Goal: Transaction & Acquisition: Purchase product/service

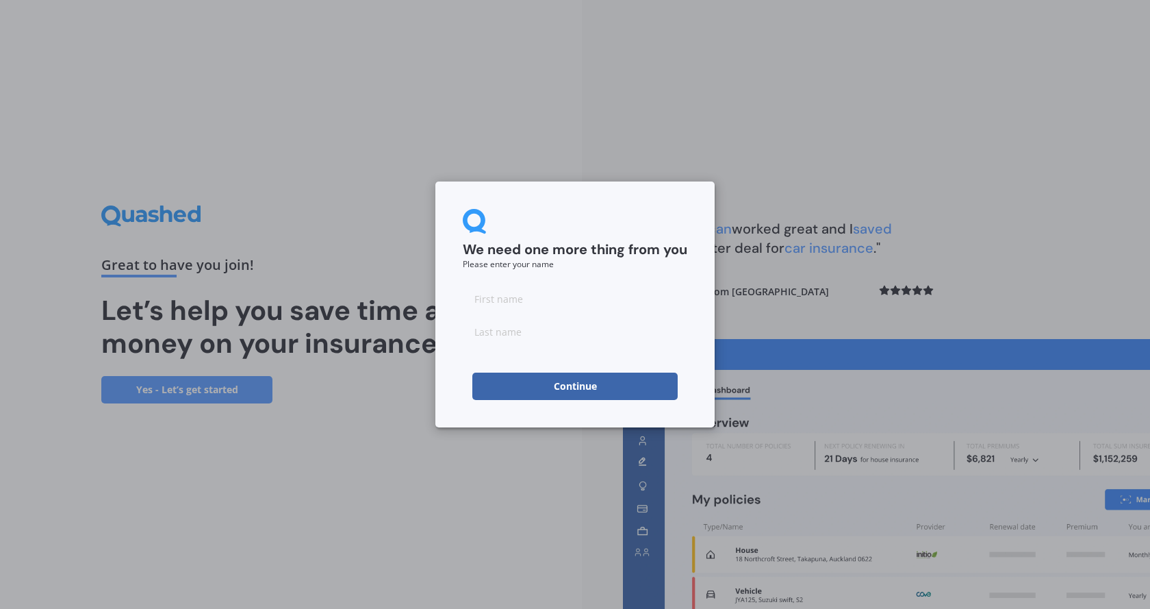
click at [506, 299] on input at bounding box center [575, 298] width 225 height 27
type input "[PERSON_NAME]"
type input "Bright"
click at [576, 382] on button "Continue" at bounding box center [574, 385] width 205 height 27
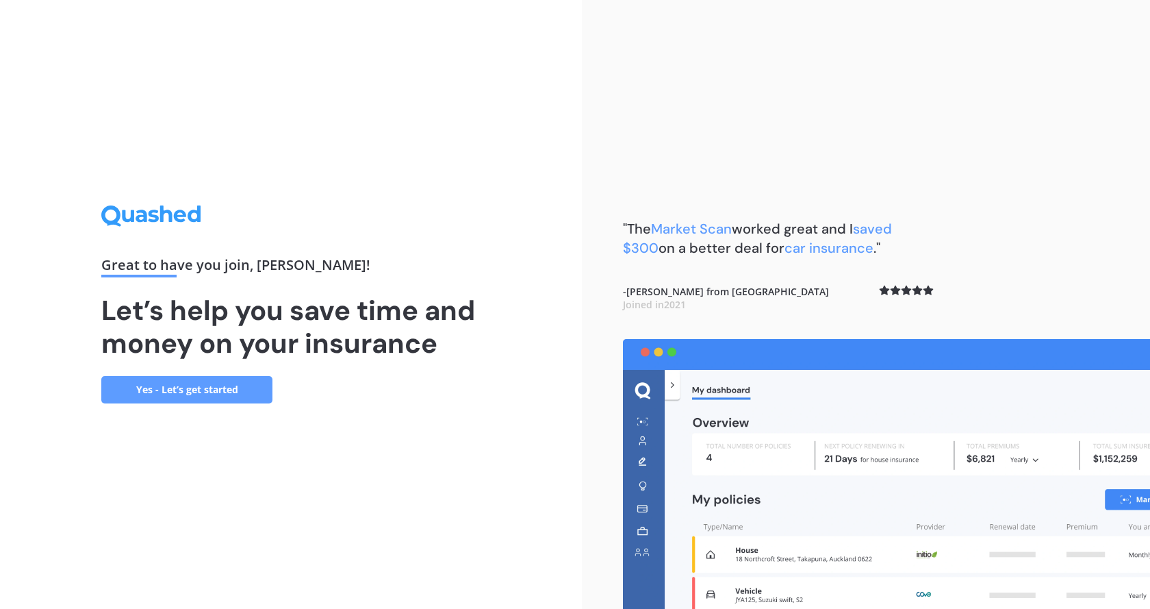
click at [183, 379] on link "Yes - Let’s get started" at bounding box center [186, 389] width 171 height 27
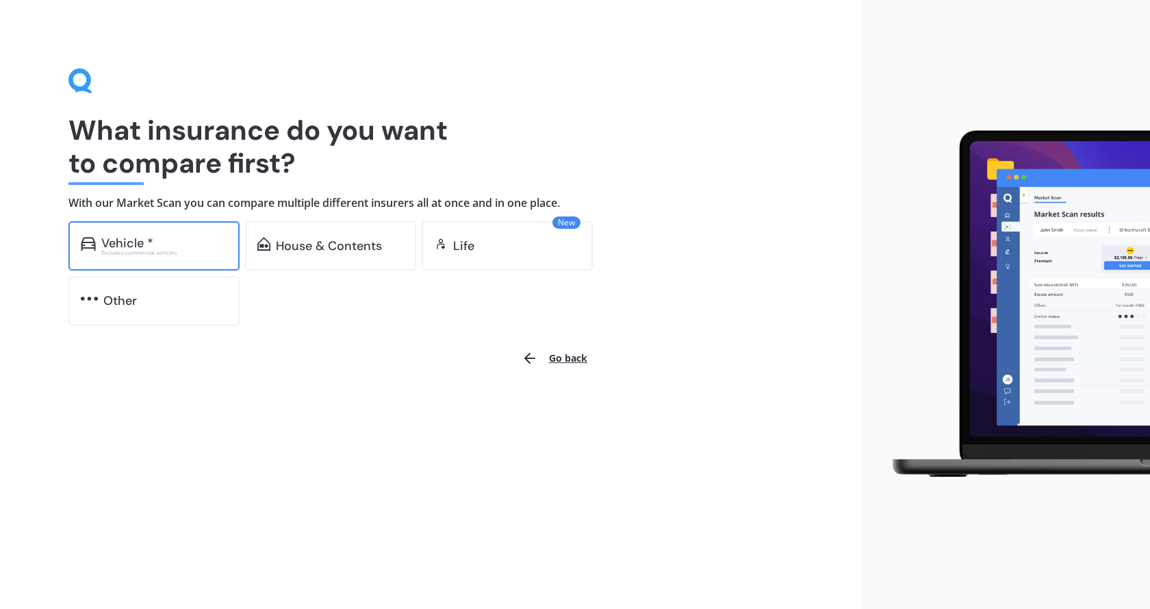
click at [97, 242] on div "Vehicle * Excludes commercial vehicles" at bounding box center [153, 245] width 171 height 49
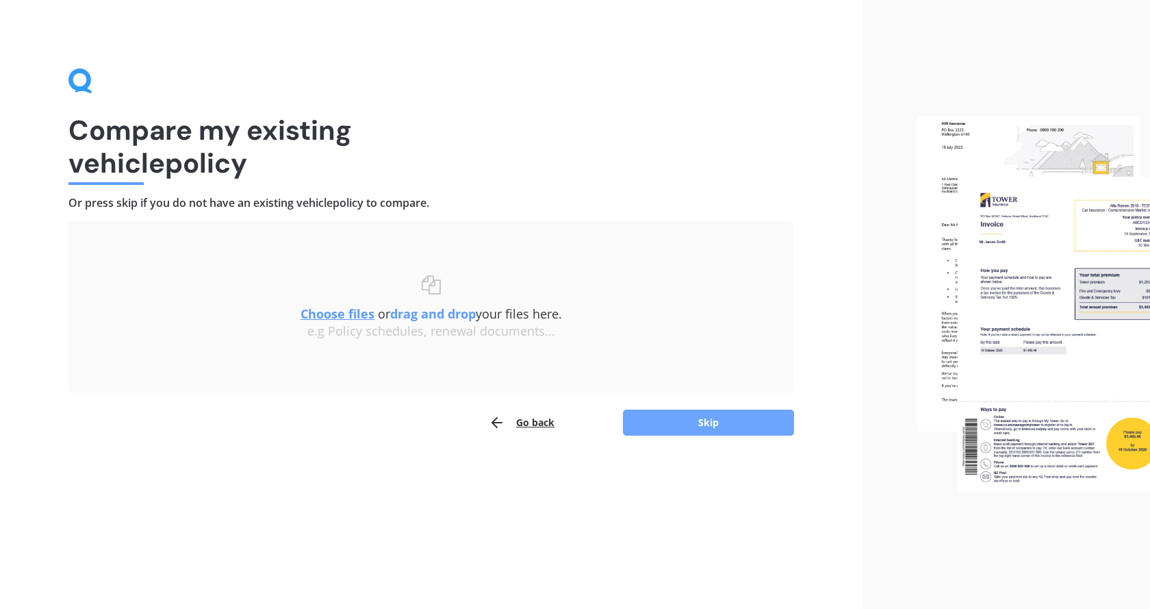
click at [728, 421] on button "Skip" at bounding box center [708, 422] width 171 height 26
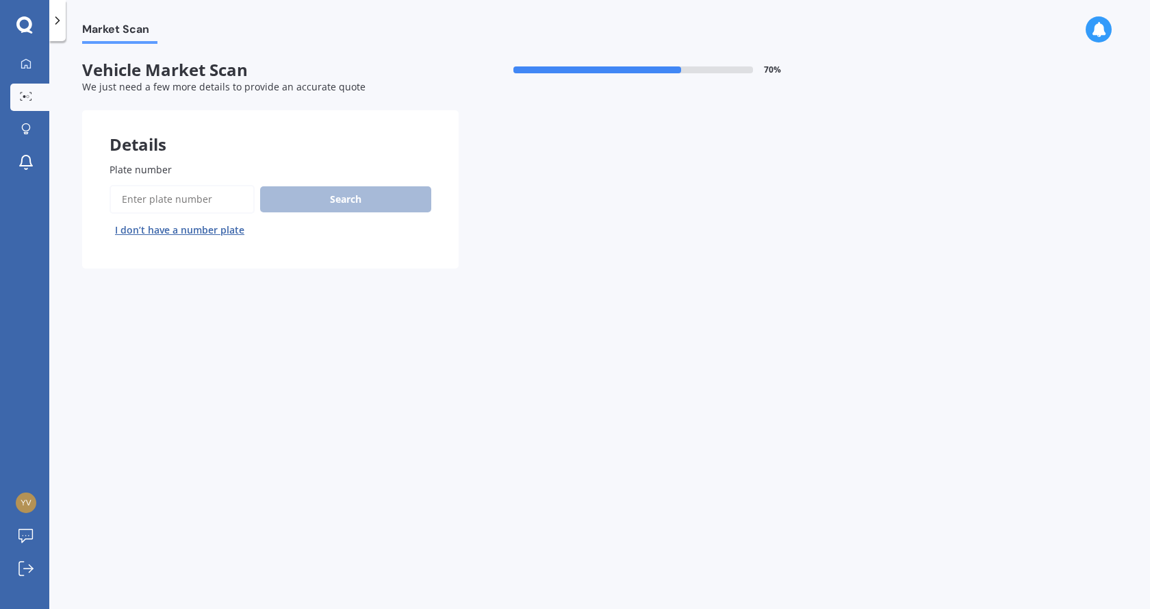
click at [158, 198] on input "Plate number" at bounding box center [182, 199] width 145 height 29
type input "fep916"
click at [357, 192] on button "Search" at bounding box center [345, 199] width 171 height 26
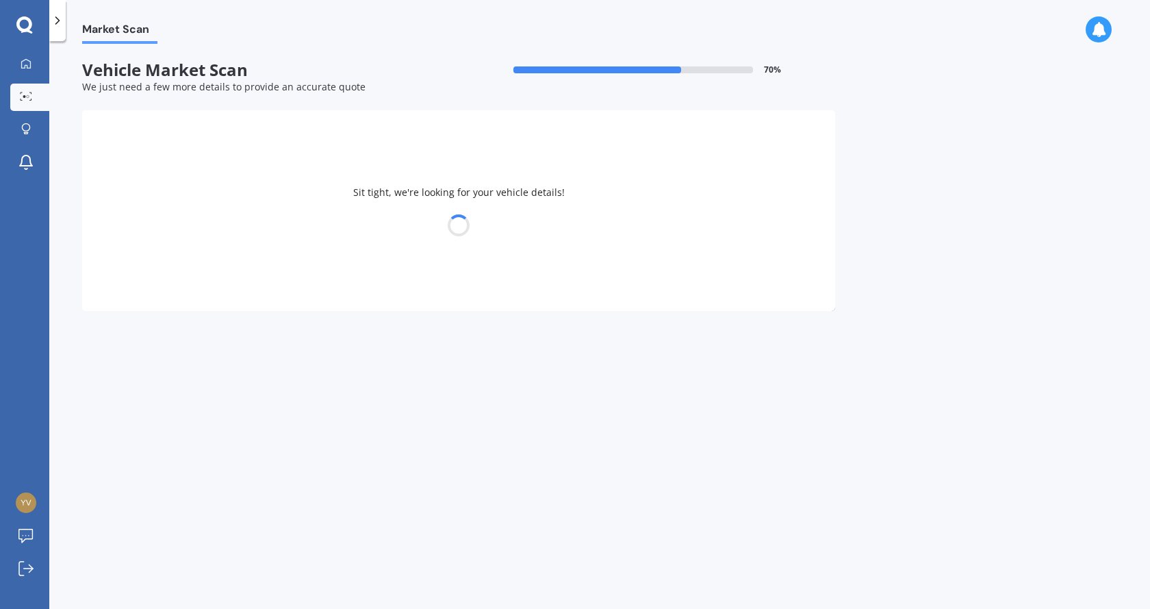
select select "SUZUKI"
select select "SWIFT"
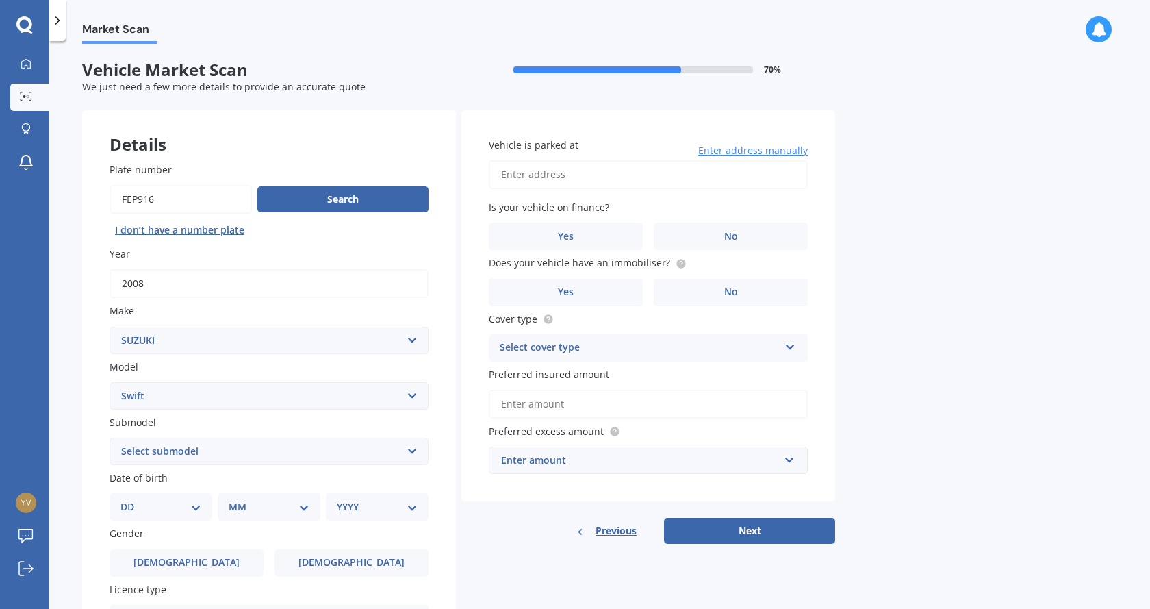
click at [129, 508] on select "DD 01 02 03 04 05 06 07 08 09 10 11 12 13 14 15 16 17 18 19 20 21 22 23 24 25 2…" at bounding box center [160, 506] width 81 height 15
select select "20"
click at [131, 499] on select "DD 01 02 03 04 05 06 07 08 09 10 11 12 13 14 15 16 17 18 19 20 21 22 23 24 25 2…" at bounding box center [160, 506] width 81 height 15
click at [241, 500] on select "MM 01 02 03 04 05 06 07 08 09 10 11 12" at bounding box center [271, 506] width 75 height 15
select select "10"
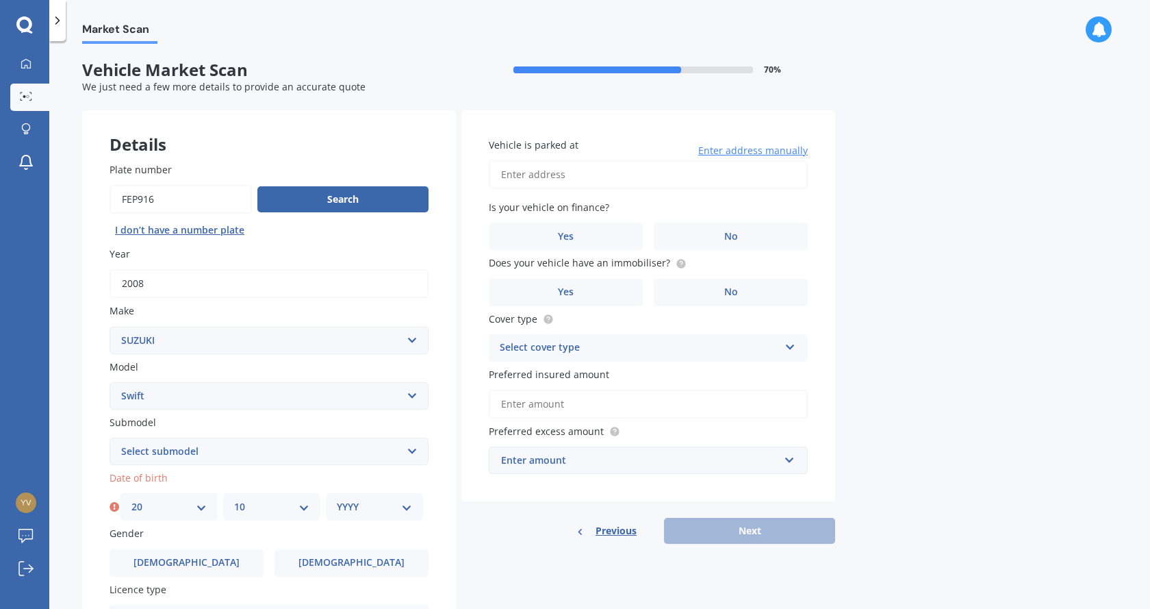
click at [234, 499] on select "MM 01 02 03 04 05 06 07 08 09 10 11 12" at bounding box center [271, 506] width 75 height 15
click at [351, 507] on select "YYYY 2025 2024 2023 2022 2021 2020 2019 2018 2017 2016 2015 2014 2013 2012 2011…" at bounding box center [374, 506] width 75 height 15
select select "1976"
click at [337, 499] on select "YYYY 2025 2024 2023 2022 2021 2020 2019 2018 2017 2016 2015 2014 2013 2012 2011…" at bounding box center [374, 506] width 75 height 15
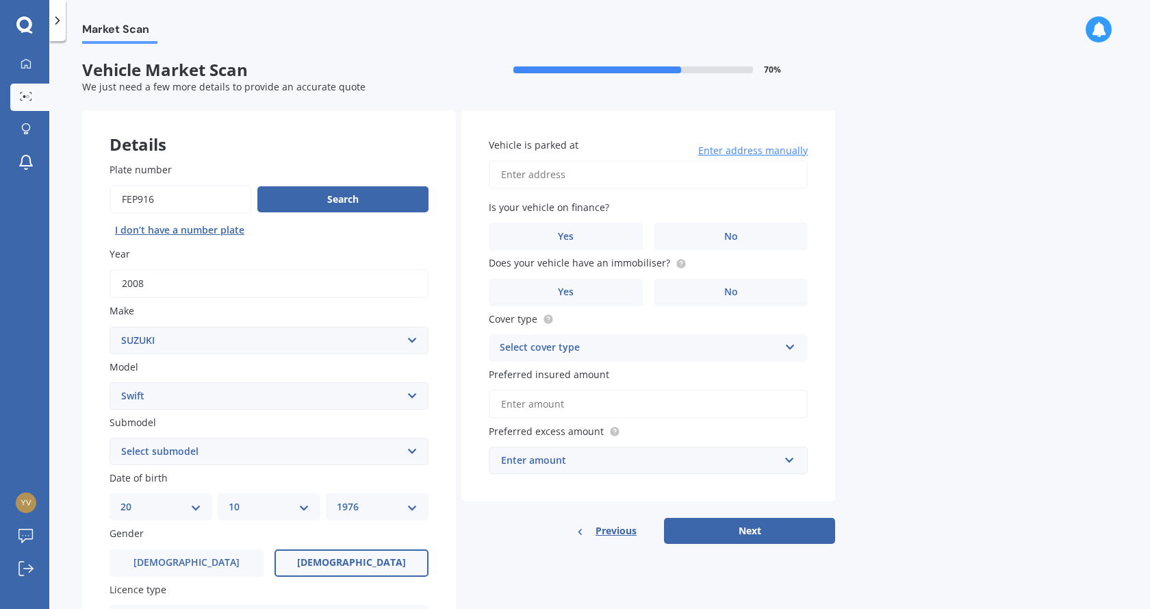
click at [346, 560] on span "[DEMOGRAPHIC_DATA]" at bounding box center [351, 563] width 109 height 12
click at [0, 0] on input "[DEMOGRAPHIC_DATA]" at bounding box center [0, 0] width 0 height 0
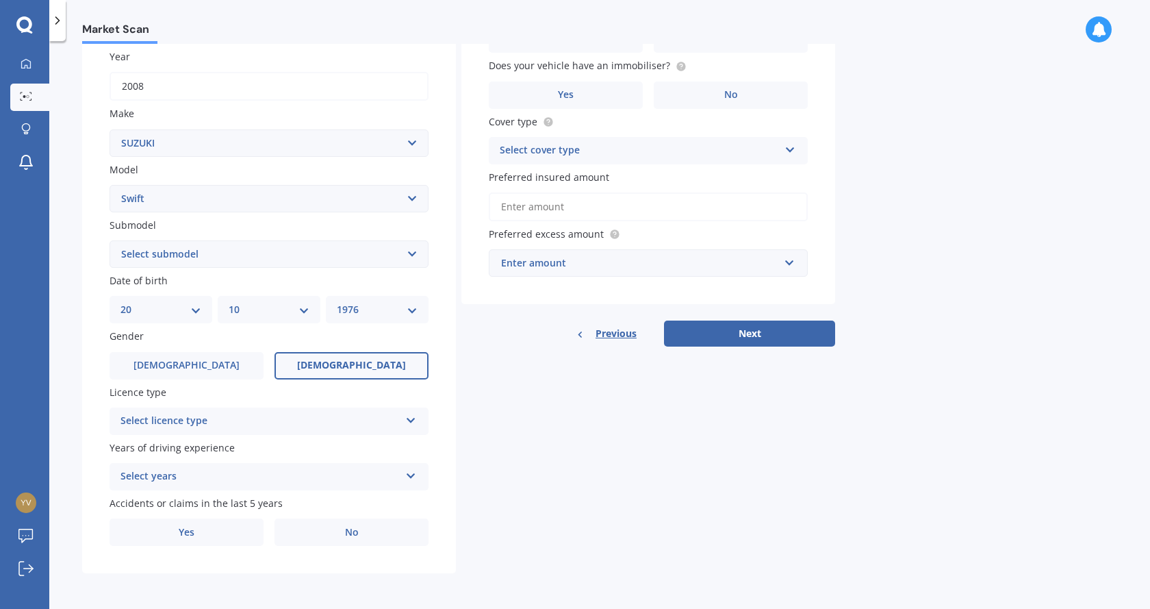
click at [144, 420] on div "Select licence type" at bounding box center [259, 421] width 279 height 16
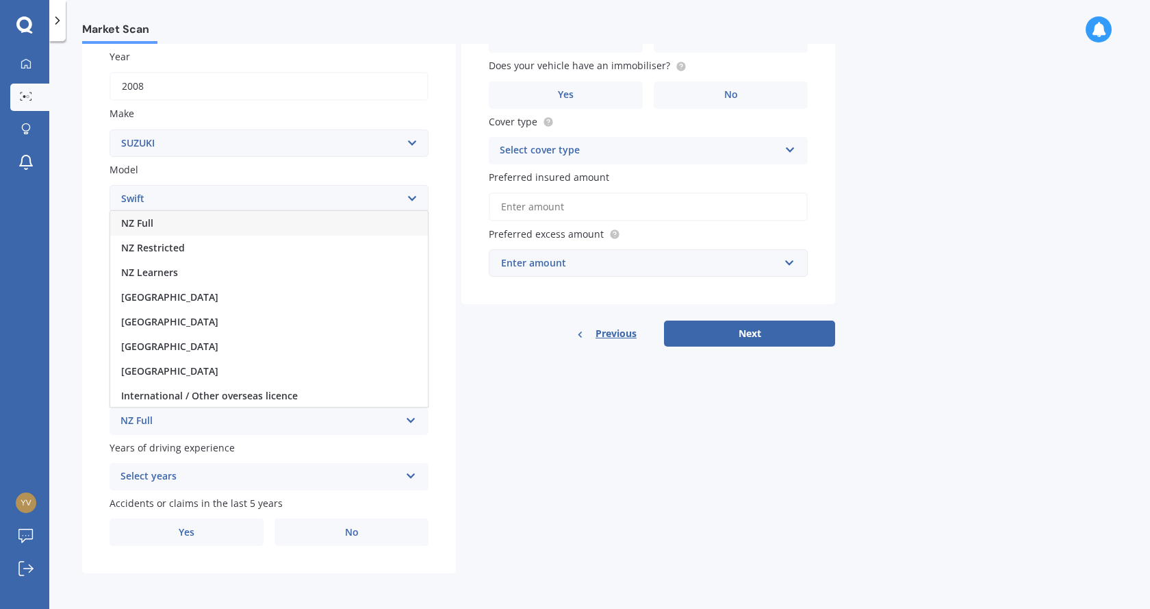
click at [144, 420] on div "NZ Full" at bounding box center [259, 421] width 279 height 16
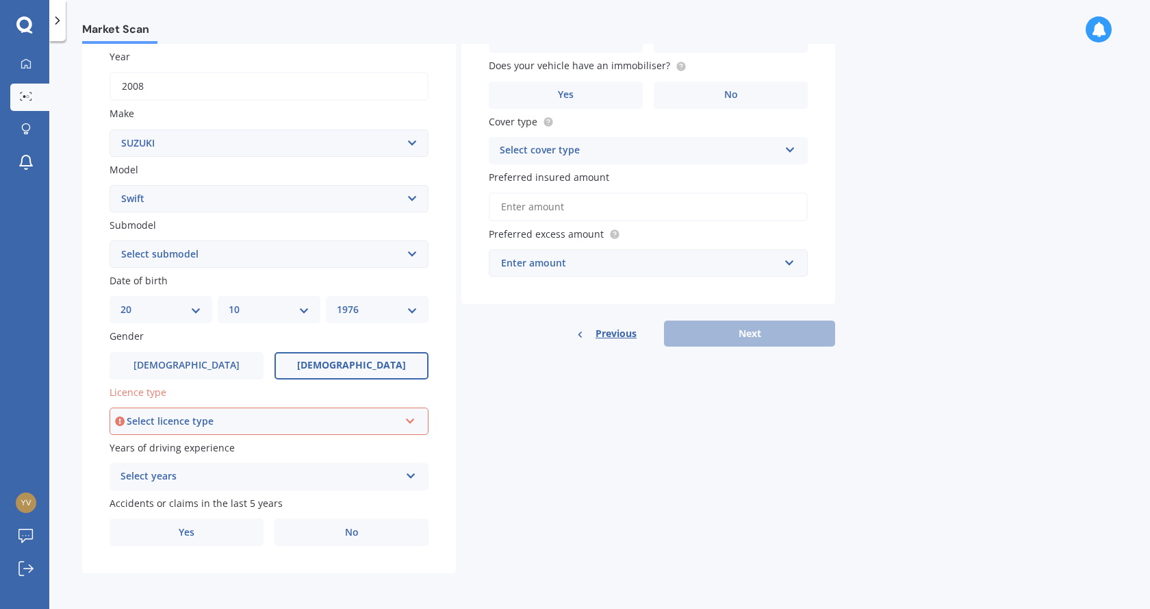
click at [214, 422] on div "Select licence type" at bounding box center [263, 421] width 272 height 15
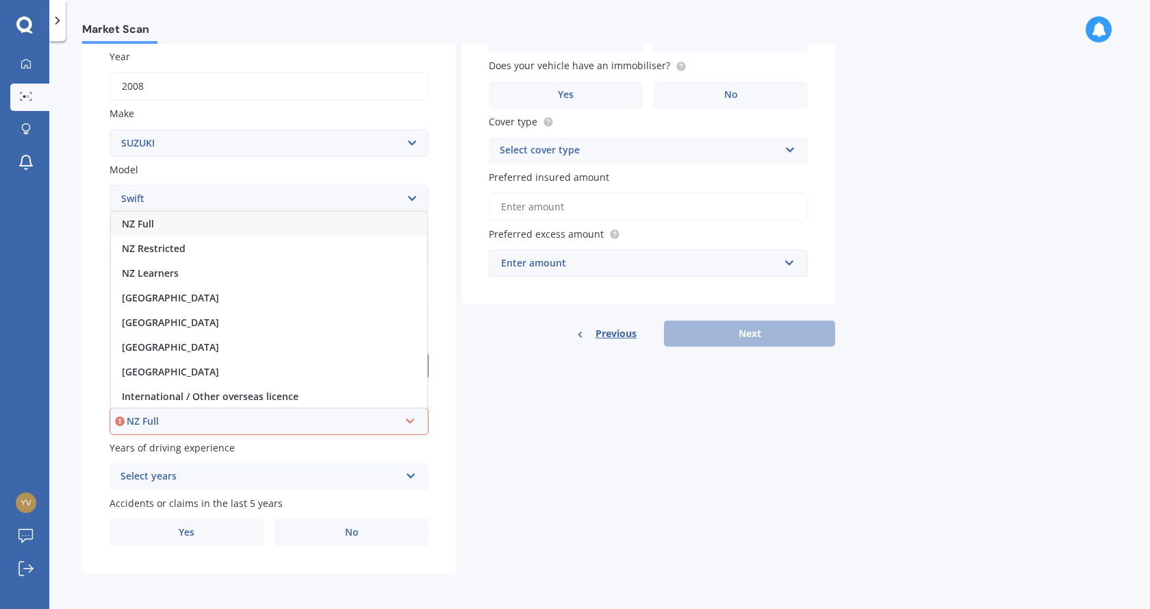
click at [136, 217] on span "NZ Full" at bounding box center [138, 223] width 32 height 13
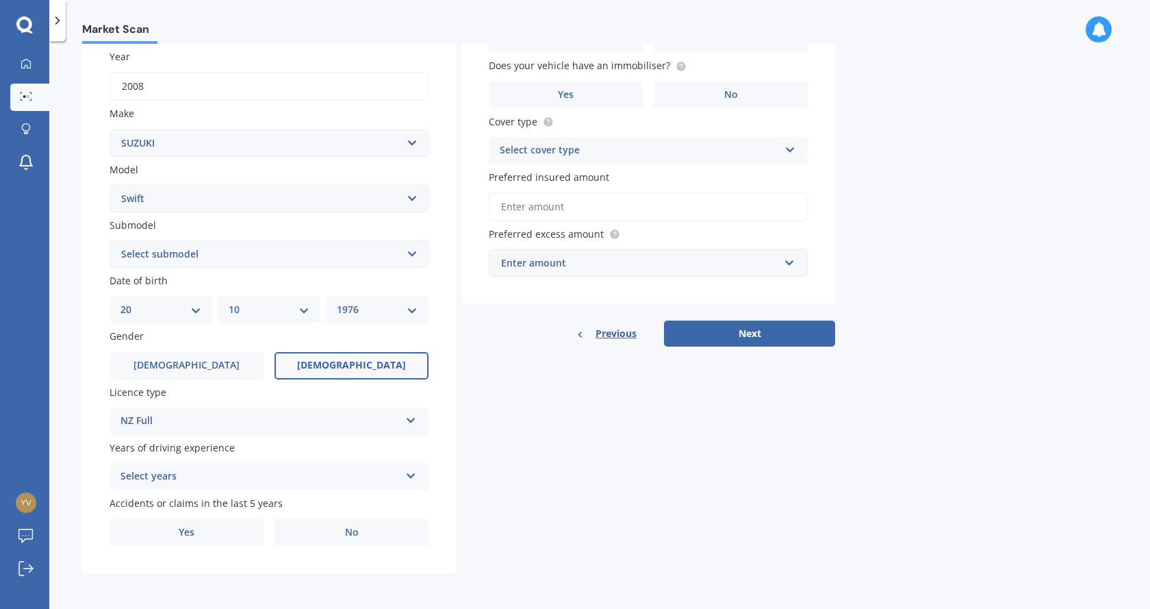
click at [192, 477] on div "Select years" at bounding box center [259, 476] width 279 height 16
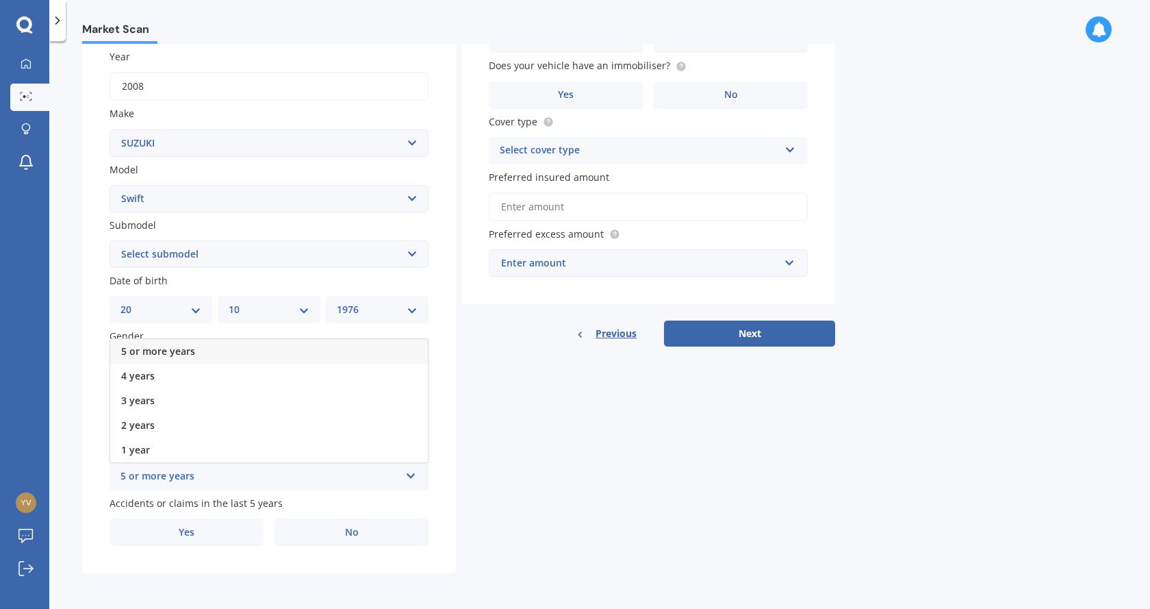
click at [154, 475] on div "5 or more years" at bounding box center [259, 476] width 279 height 16
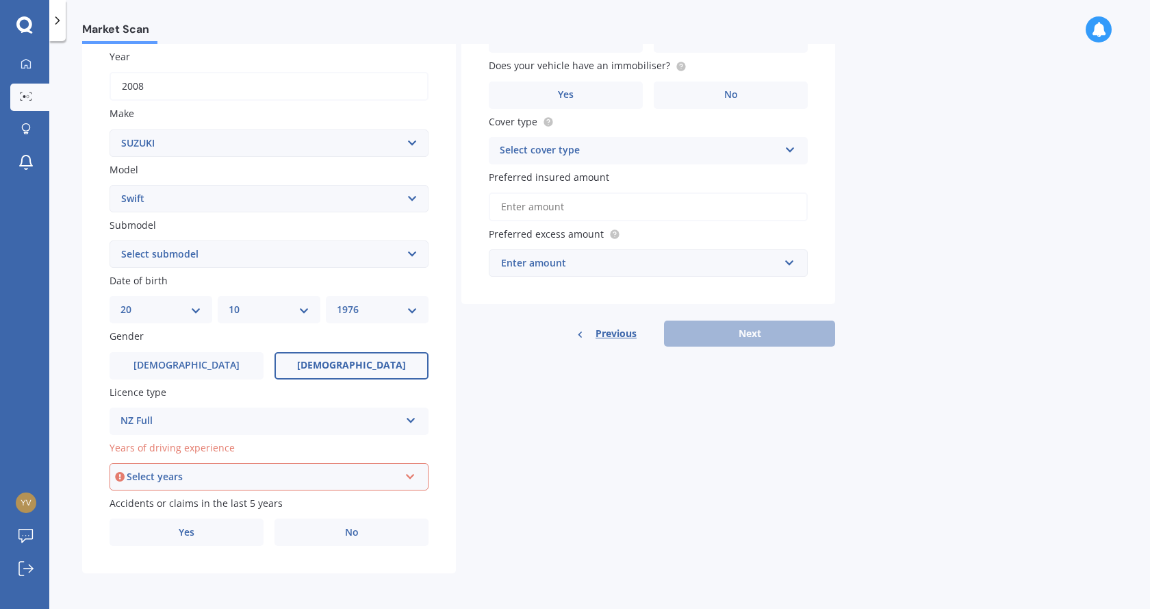
click at [191, 477] on div "Select years" at bounding box center [263, 476] width 272 height 15
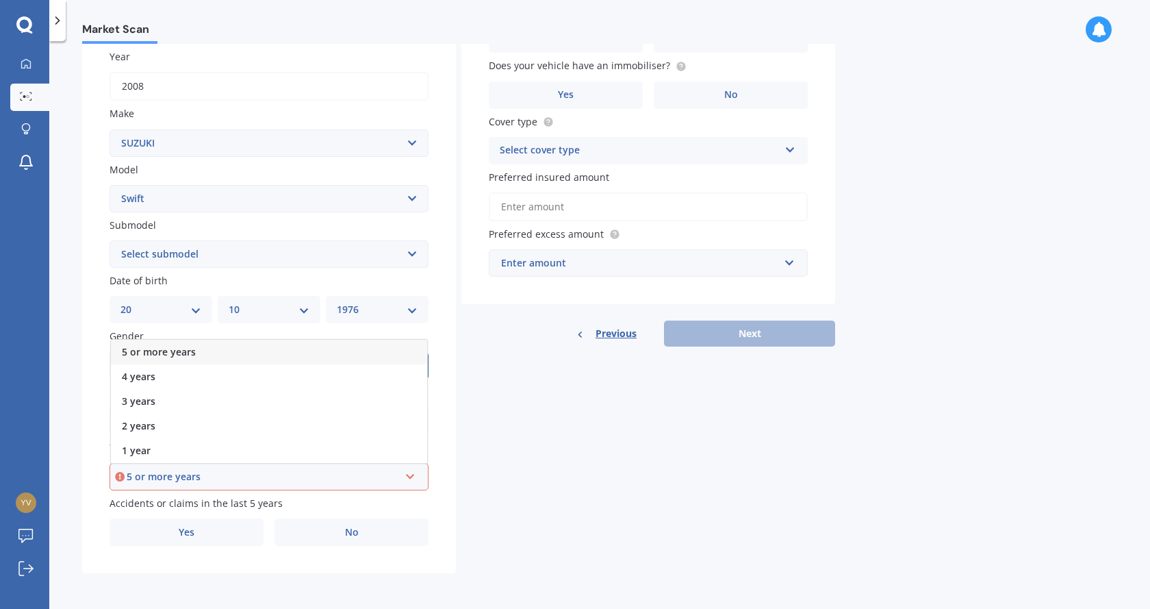
click at [161, 345] on span "5 or more years" at bounding box center [159, 351] width 74 height 13
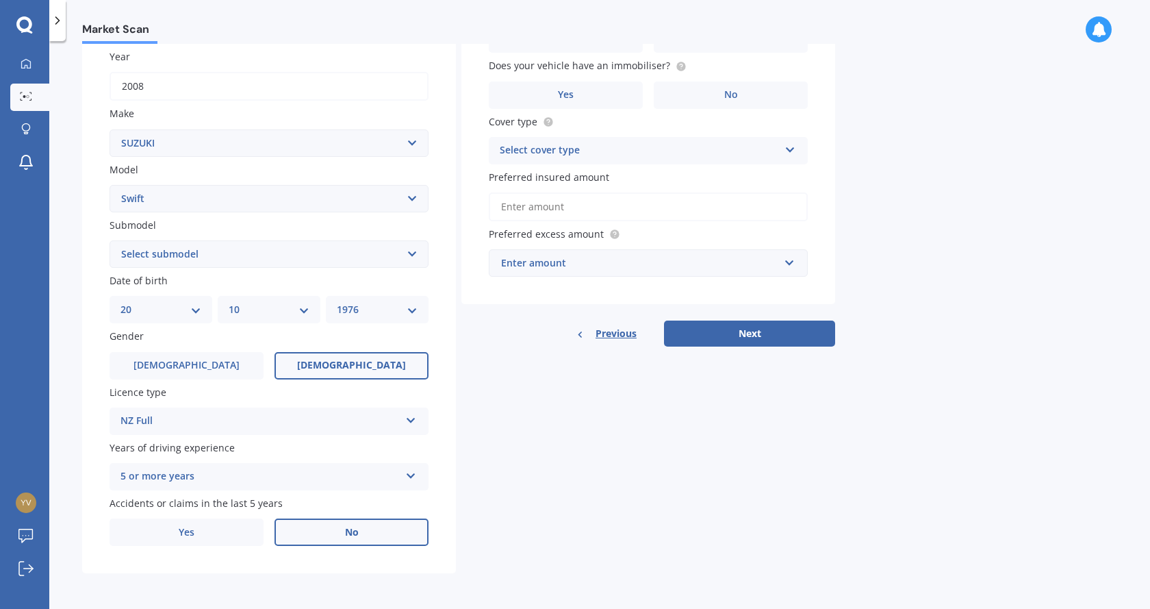
drag, startPoint x: 348, startPoint y: 537, endPoint x: 366, endPoint y: 520, distance: 24.7
click at [348, 538] on label "No" at bounding box center [352, 531] width 154 height 27
click at [0, 0] on input "No" at bounding box center [0, 0] width 0 height 0
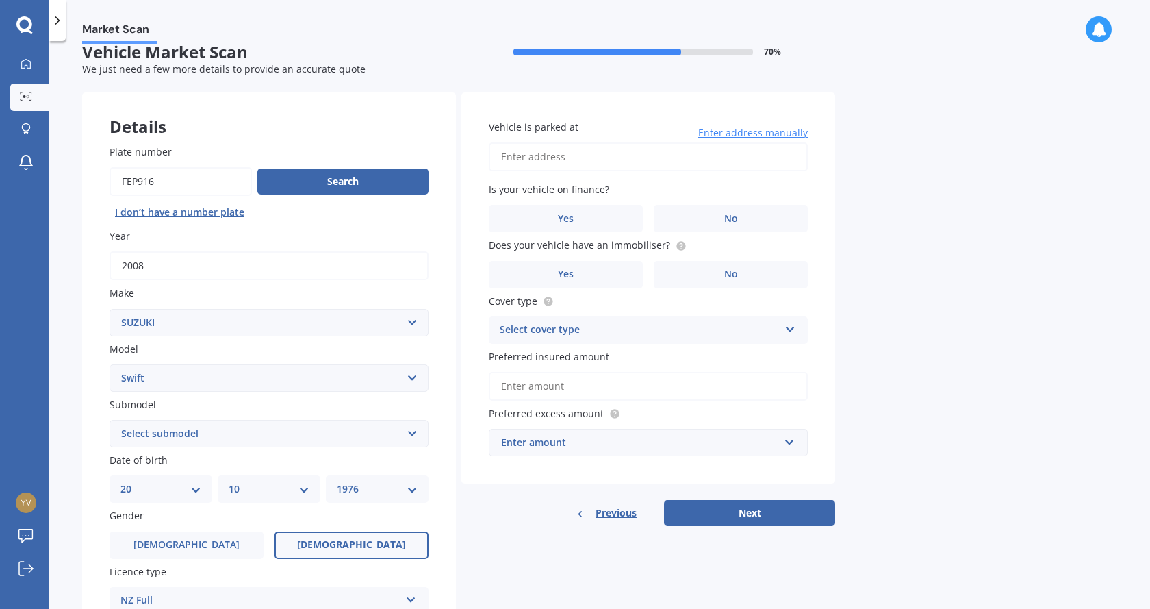
scroll to position [0, 0]
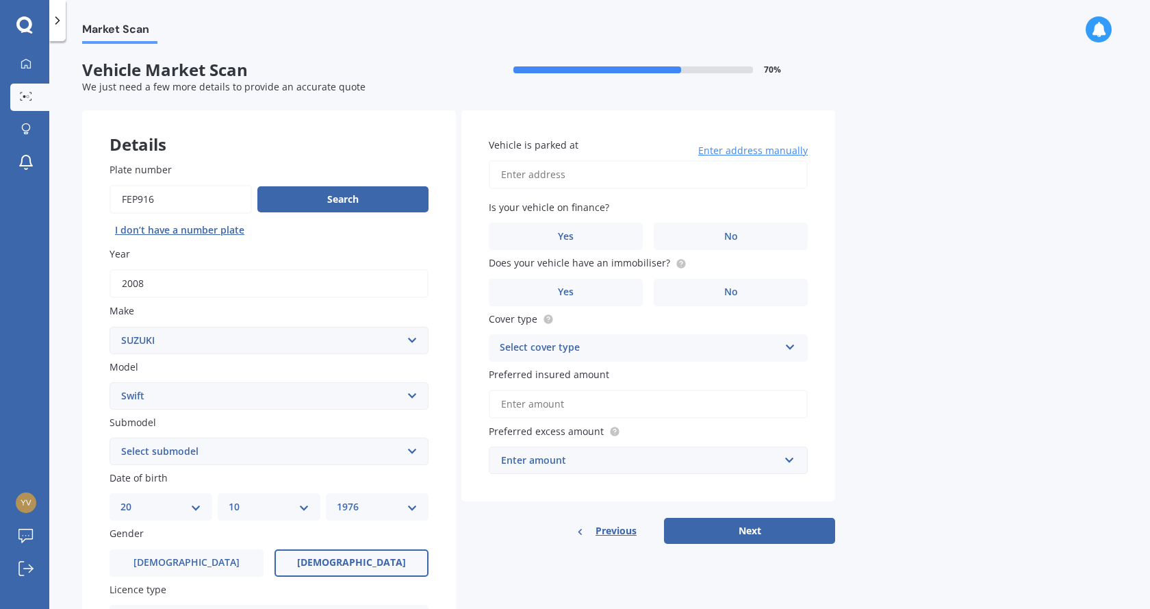
click at [553, 168] on input "Vehicle is parked at" at bounding box center [648, 174] width 319 height 29
type input "[STREET_ADDRESS][PERSON_NAME]"
click at [725, 238] on span "No" at bounding box center [731, 237] width 14 height 12
click at [0, 0] on input "No" at bounding box center [0, 0] width 0 height 0
click at [728, 290] on span "No" at bounding box center [731, 292] width 14 height 12
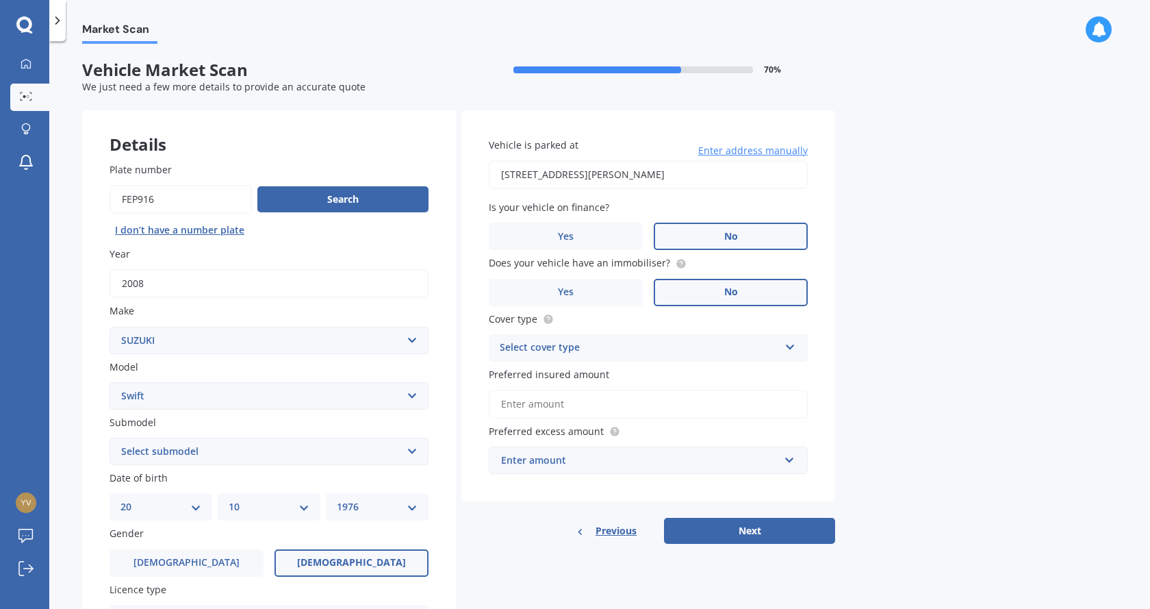
click at [0, 0] on input "No" at bounding box center [0, 0] width 0 height 0
click at [776, 345] on div "Select cover type" at bounding box center [639, 348] width 279 height 16
click at [587, 376] on div "Comprehensive" at bounding box center [649, 374] width 318 height 25
click at [563, 407] on input "Preferred insured amount" at bounding box center [648, 404] width 319 height 29
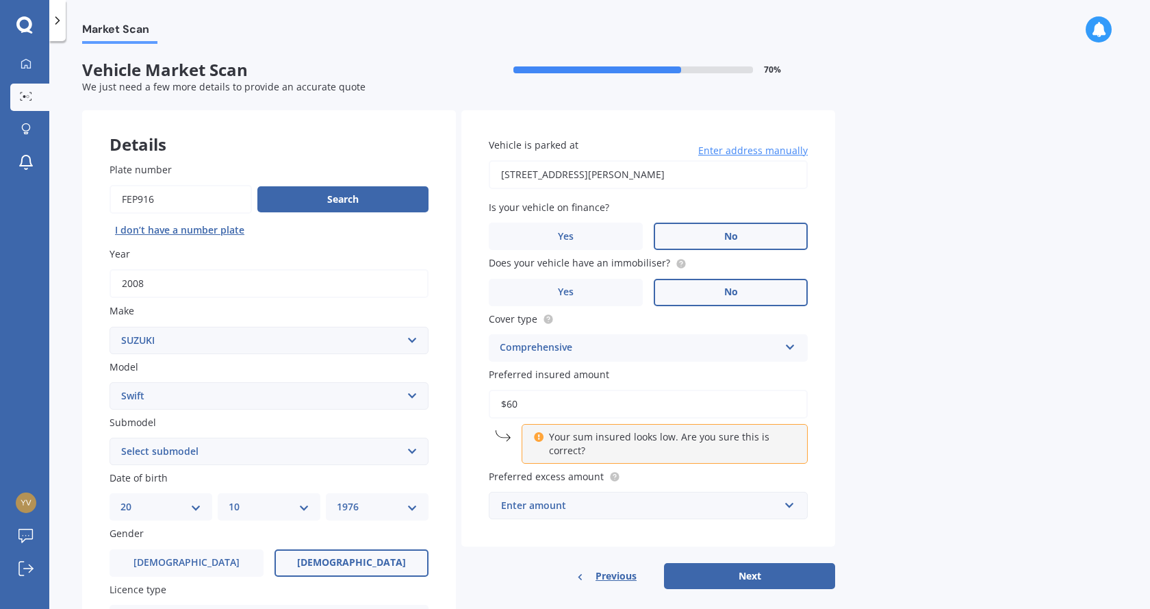
type input "$6"
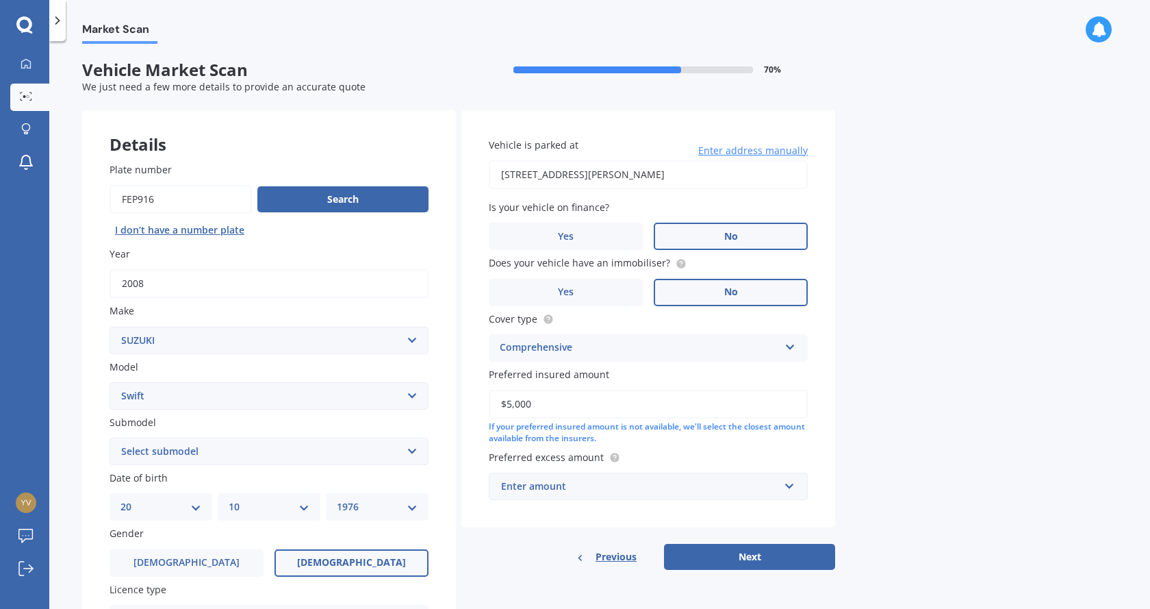
type input "$5,000"
click at [772, 551] on button "Next" at bounding box center [749, 557] width 171 height 26
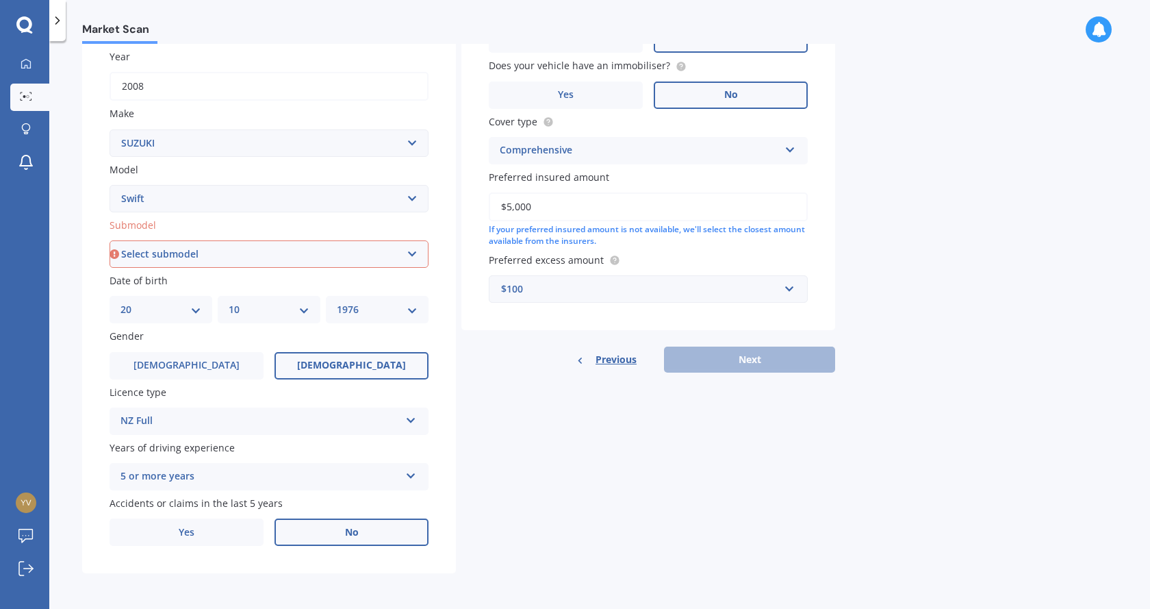
click at [209, 262] on select "Select submodel (All other) Cino Diesel Turbo GA GL GLX GO GP GS GTI LTD RS Hyb…" at bounding box center [269, 253] width 319 height 27
select select "(ALL OTHER)"
click at [110, 240] on select "Select submodel (All other) Cino Diesel Turbo GA GL GLX GO GP GS GTI LTD RS Hyb…" at bounding box center [269, 253] width 319 height 27
click at [695, 344] on div "Vehicle is parked at [STREET_ADDRESS][PERSON_NAME] Enter address manually Is yo…" at bounding box center [648, 142] width 374 height 459
click at [777, 364] on button "Next" at bounding box center [749, 359] width 171 height 26
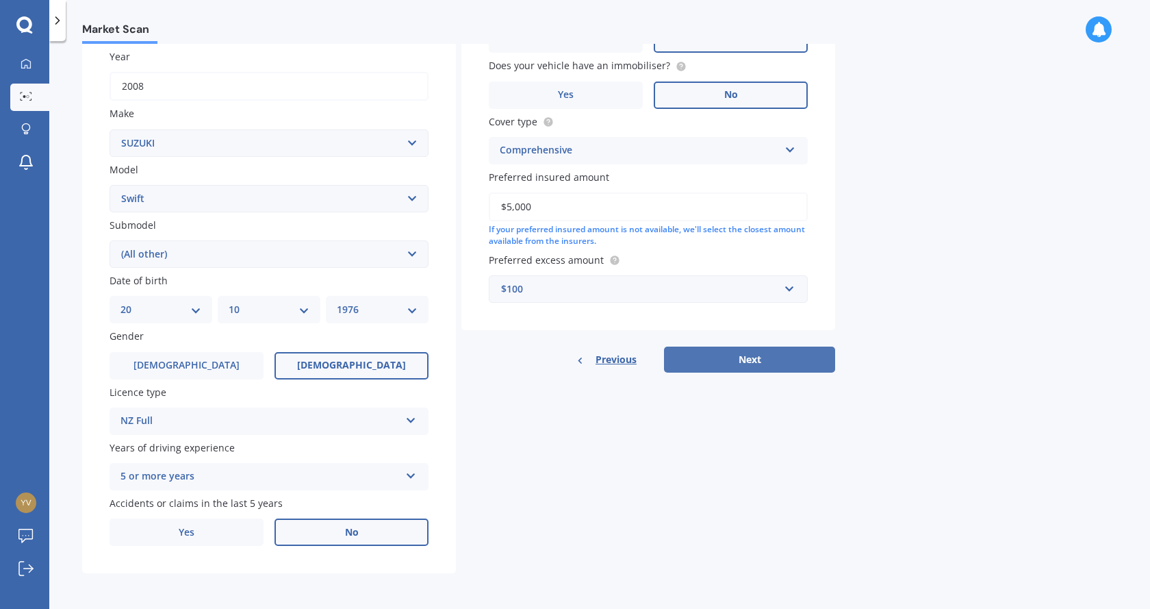
select select "20"
select select "10"
select select "1976"
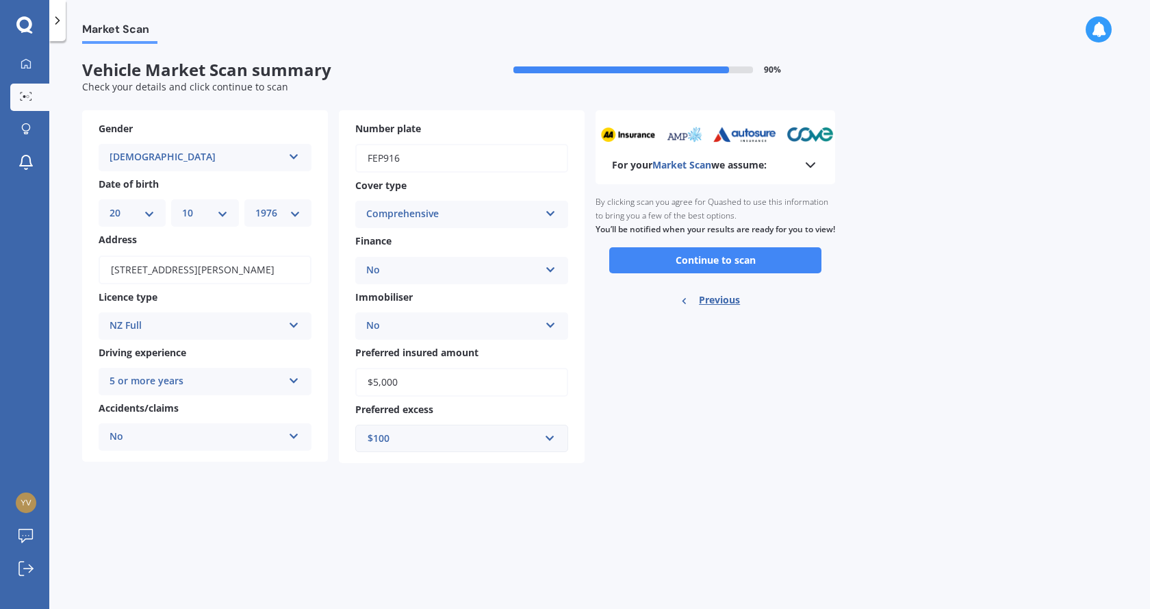
scroll to position [0, 0]
click at [729, 273] on button "Continue to scan" at bounding box center [715, 260] width 212 height 26
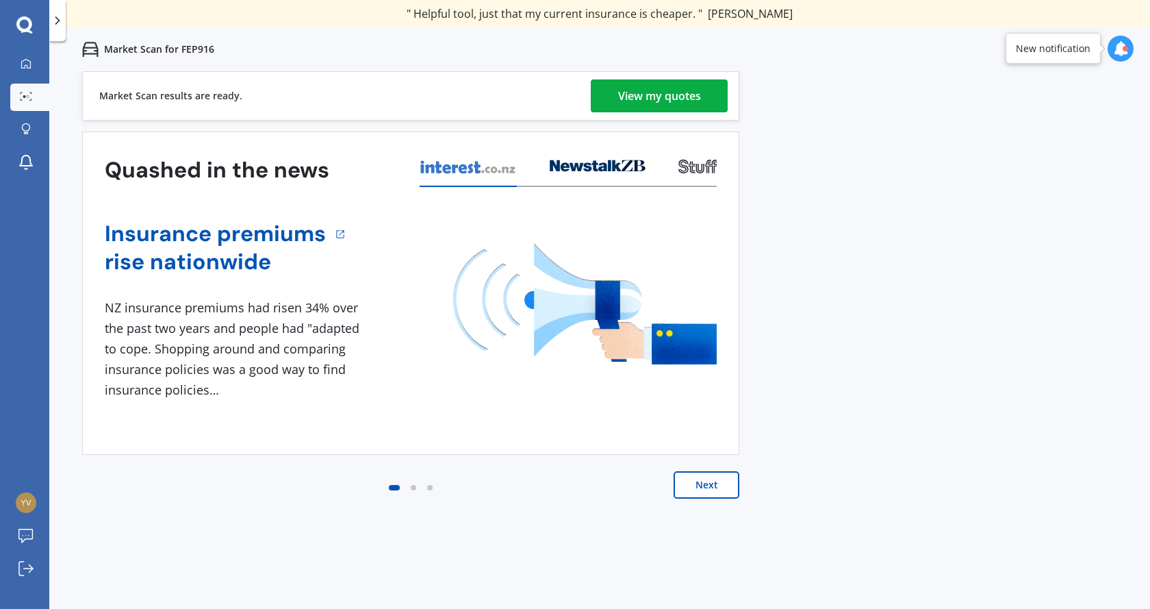
click at [655, 97] on div "View my quotes" at bounding box center [659, 95] width 83 height 33
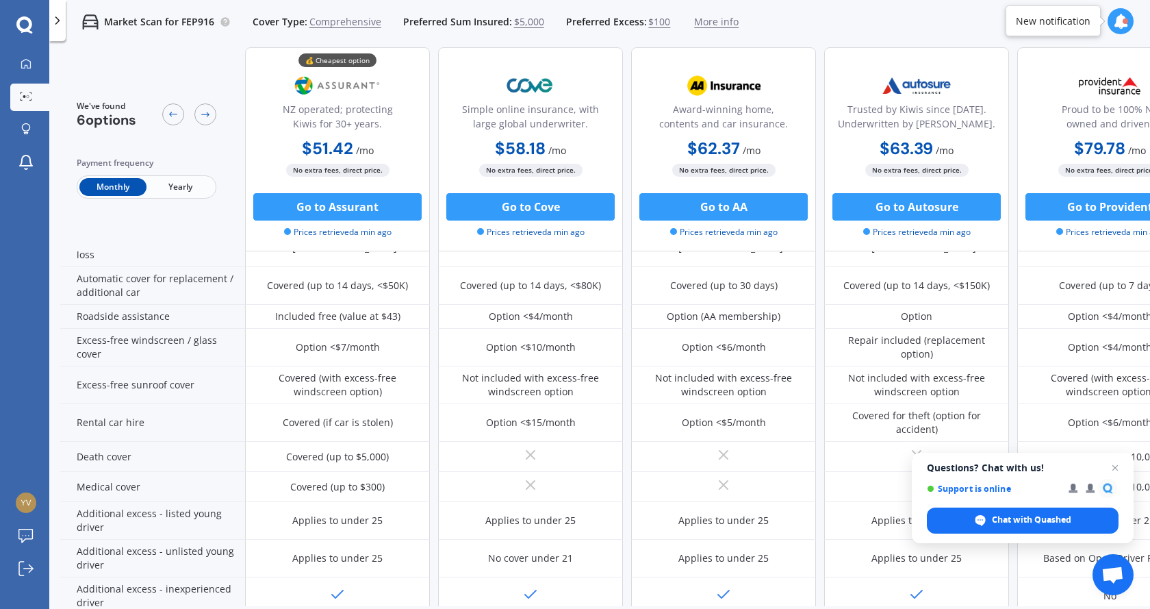
scroll to position [432, 0]
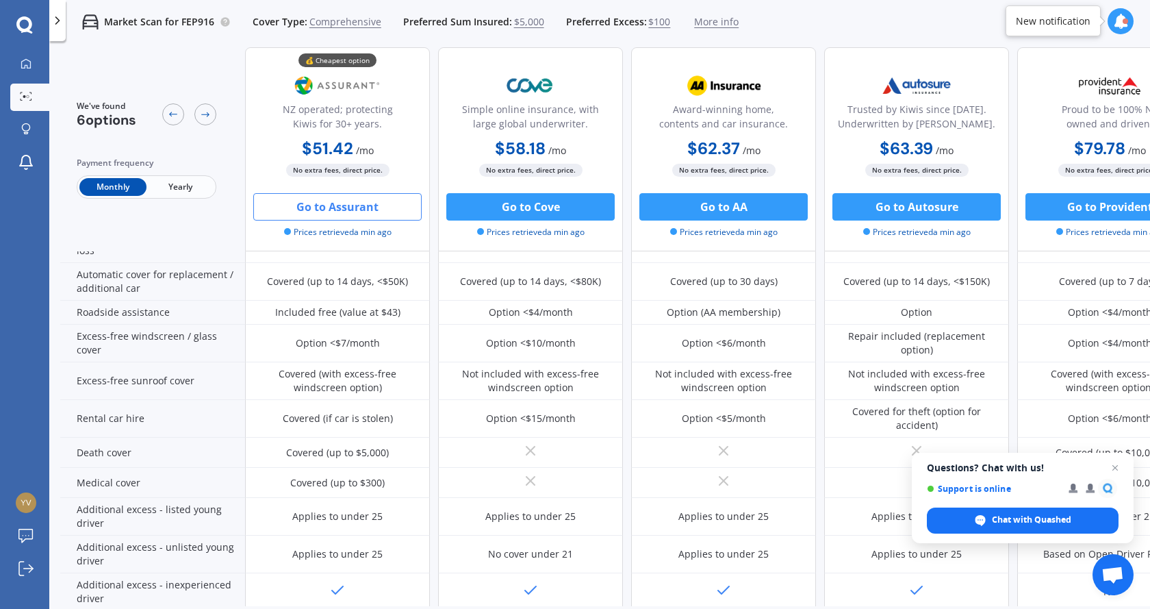
click at [322, 210] on button "Go to Assurant" at bounding box center [337, 206] width 168 height 27
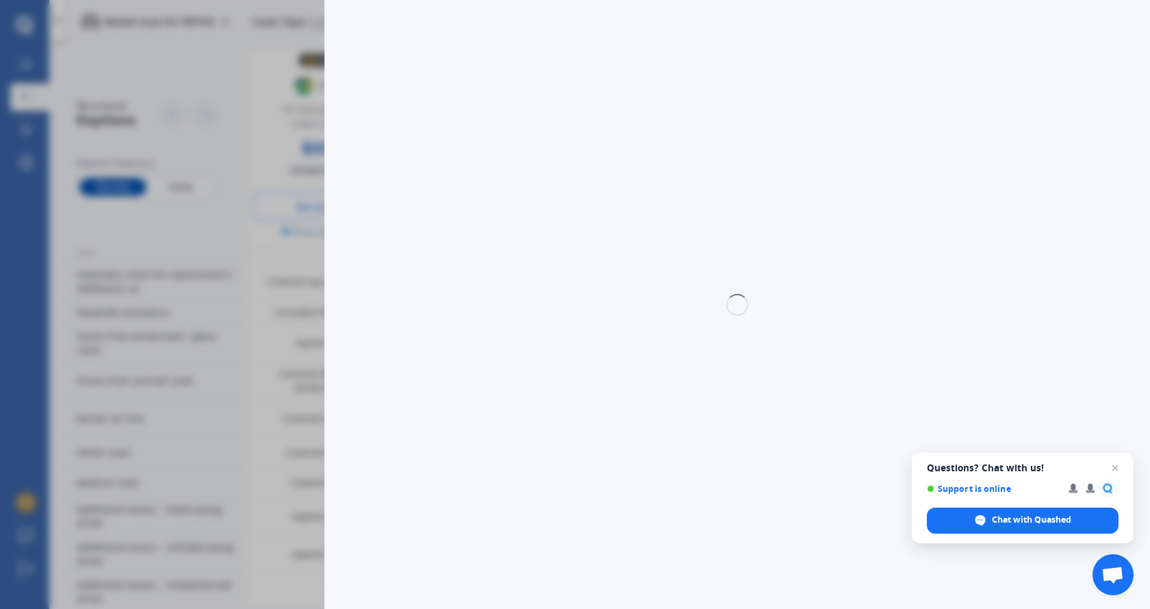
select select "Monthly"
select select "full"
select select "0"
select select "Auckland [GEOGRAPHIC_DATA] / [PERSON_NAME] / [GEOGRAPHIC_DATA]"
select select "SUZUKI"
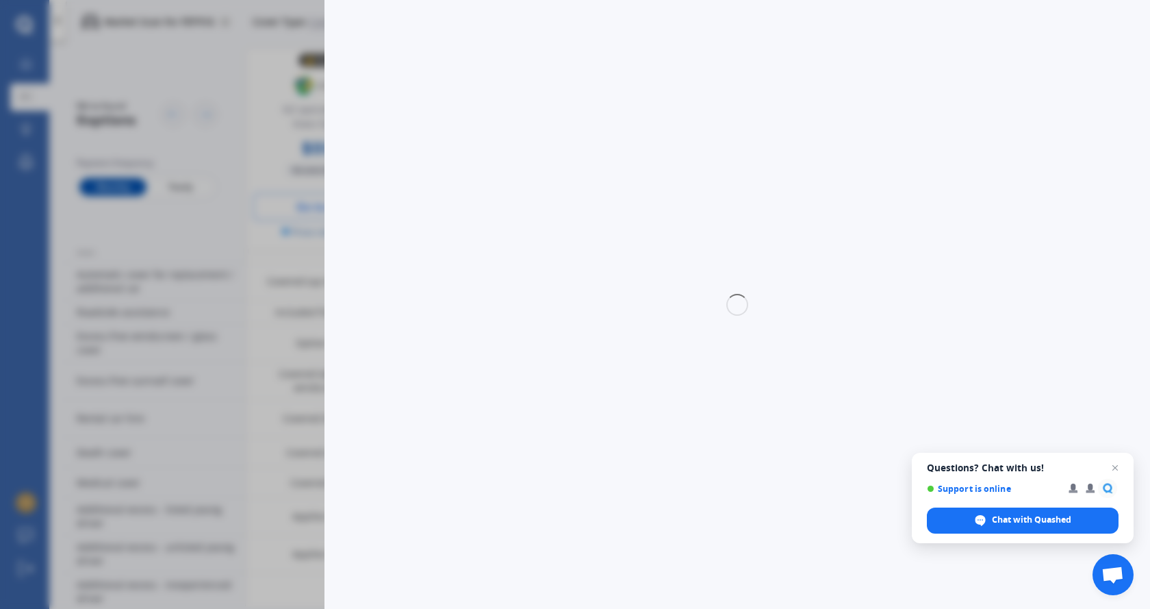
select select "SWIFT"
select select "(ALL OTHER)"
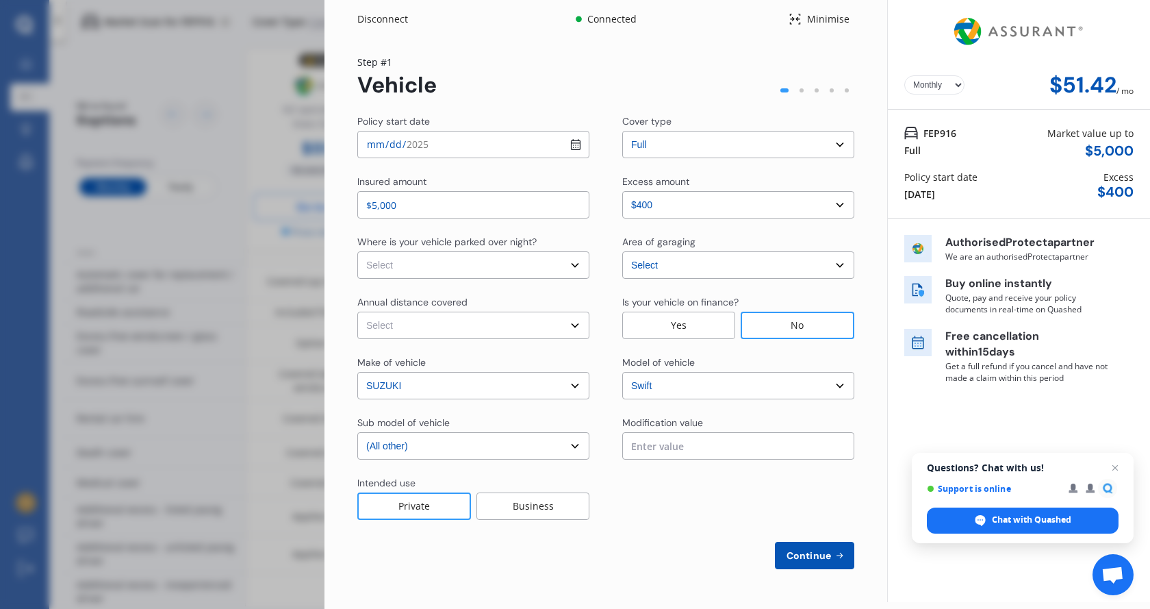
click at [372, 147] on input "[DATE]" at bounding box center [473, 144] width 232 height 27
click at [576, 144] on input "[DATE]" at bounding box center [473, 144] width 232 height 27
click at [579, 143] on input "[DATE]" at bounding box center [473, 144] width 232 height 27
click at [365, 140] on input "[DATE]" at bounding box center [473, 144] width 232 height 27
type input "[DATE]"
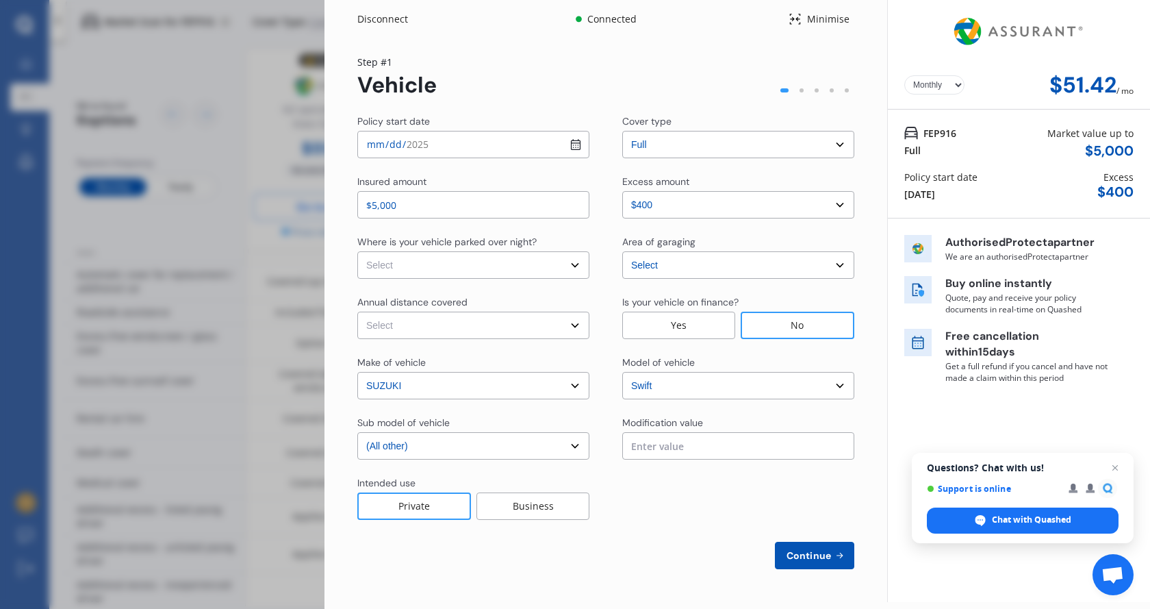
click at [412, 206] on input "$5,000" at bounding box center [473, 204] width 232 height 27
click at [416, 273] on select "Select In a garage On own property On street or road" at bounding box center [473, 264] width 232 height 27
select select "On own property"
click at [357, 251] on select "Select In a garage On own property On street or road" at bounding box center [473, 264] width 232 height 27
click at [410, 327] on select "Select Low (less than 15,000km per year) Average (15,000-30,000km per year) Hig…" at bounding box center [473, 325] width 232 height 27
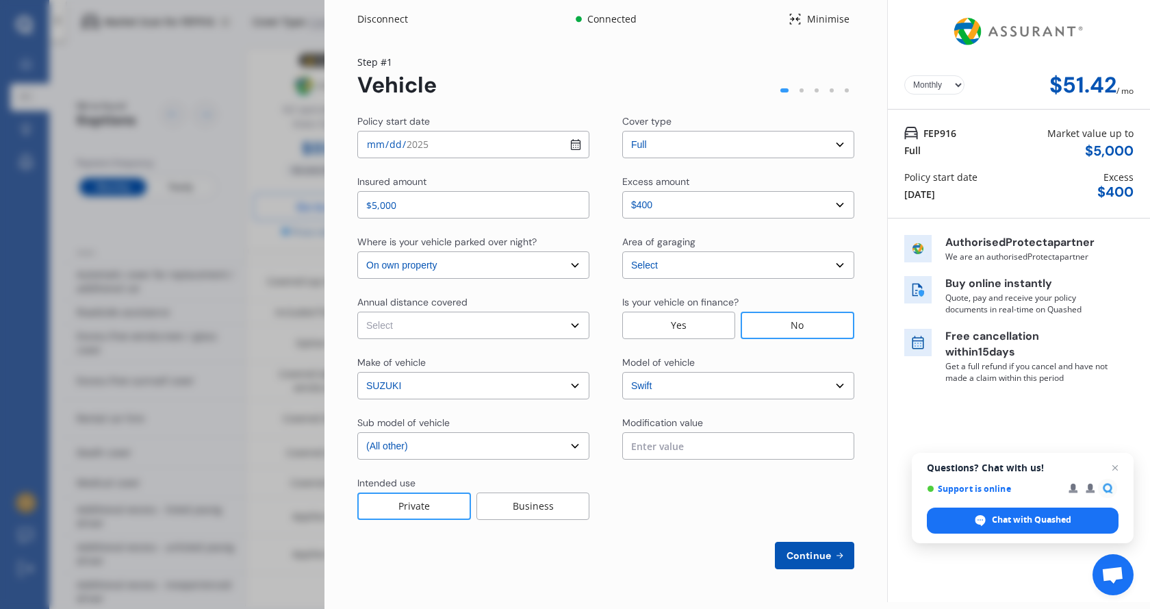
select select "20000"
click at [357, 312] on select "Select Low (less than 15,000km per year) Average (15,000-30,000km per year) Hig…" at bounding box center [473, 325] width 232 height 27
click at [436, 448] on select "Select sub-model (All other) Cino Diesel Turbo GA GL GLX GO GP GS GTI LTD RS Hy…" at bounding box center [473, 445] width 232 height 27
click at [357, 432] on select "Select sub-model (All other) Cino Diesel Turbo GA GL GLX GO GP GS GTI LTD RS Hy…" at bounding box center [473, 445] width 232 height 27
click at [666, 210] on select "Select excess amount $400 $900 $1,400" at bounding box center [738, 204] width 232 height 27
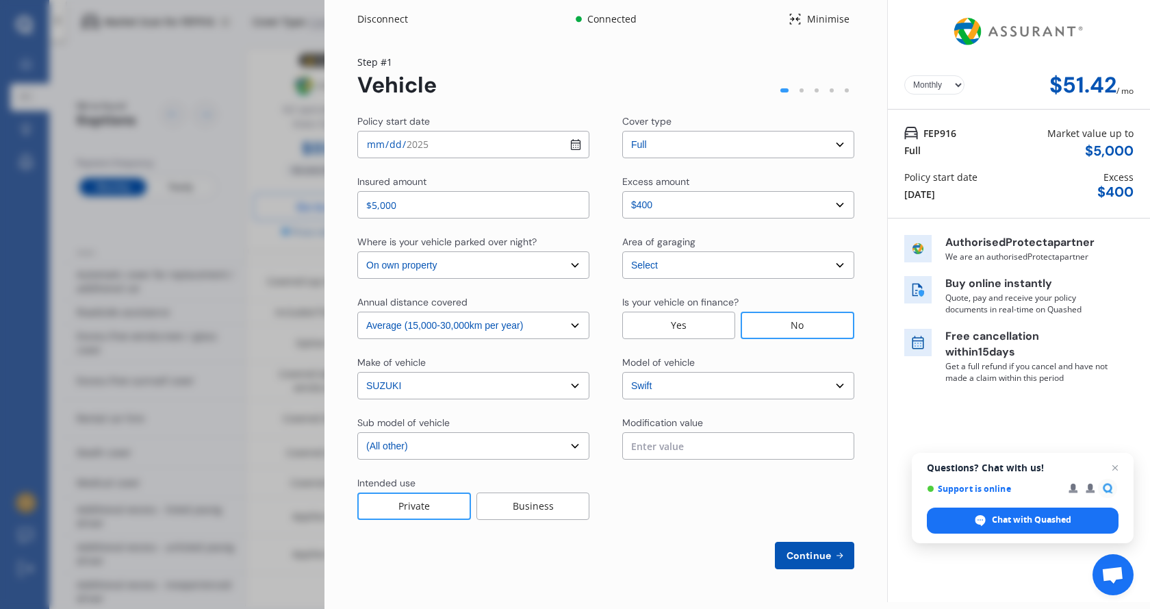
click at [666, 210] on select "Select excess amount $400 $900 $1,400" at bounding box center [738, 204] width 232 height 27
click at [824, 556] on span "Continue" at bounding box center [809, 555] width 50 height 11
select select "Miss"
select select "20"
select select "10"
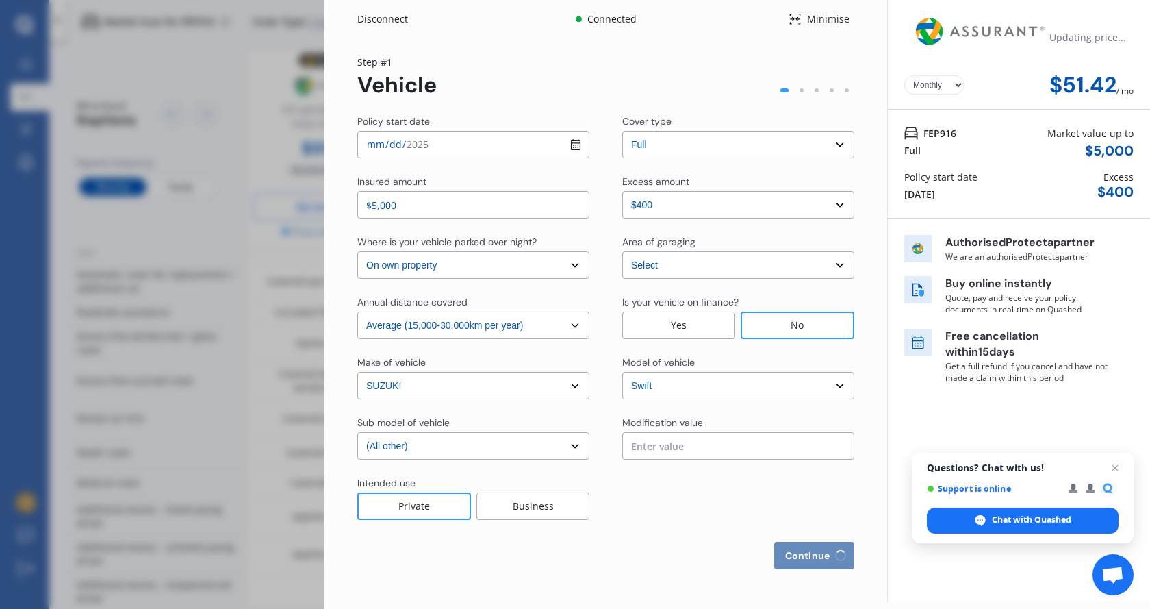
select select "1976"
select select "full"
select select "more than 4 years"
select select "[GEOGRAPHIC_DATA]"
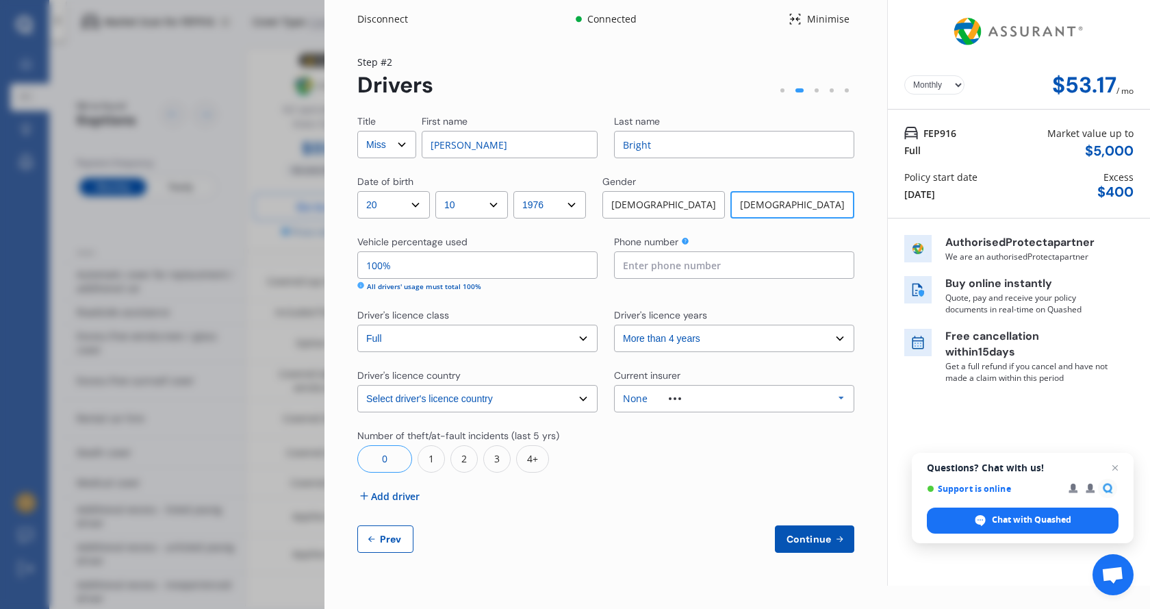
click at [670, 265] on input at bounding box center [734, 264] width 240 height 27
type input "0223731127"
click at [710, 400] on div "None Allianz AAI AMI IAG - NZI/State [PERSON_NAME] Vero Unknown Other Insurer N…" at bounding box center [734, 398] width 240 height 27
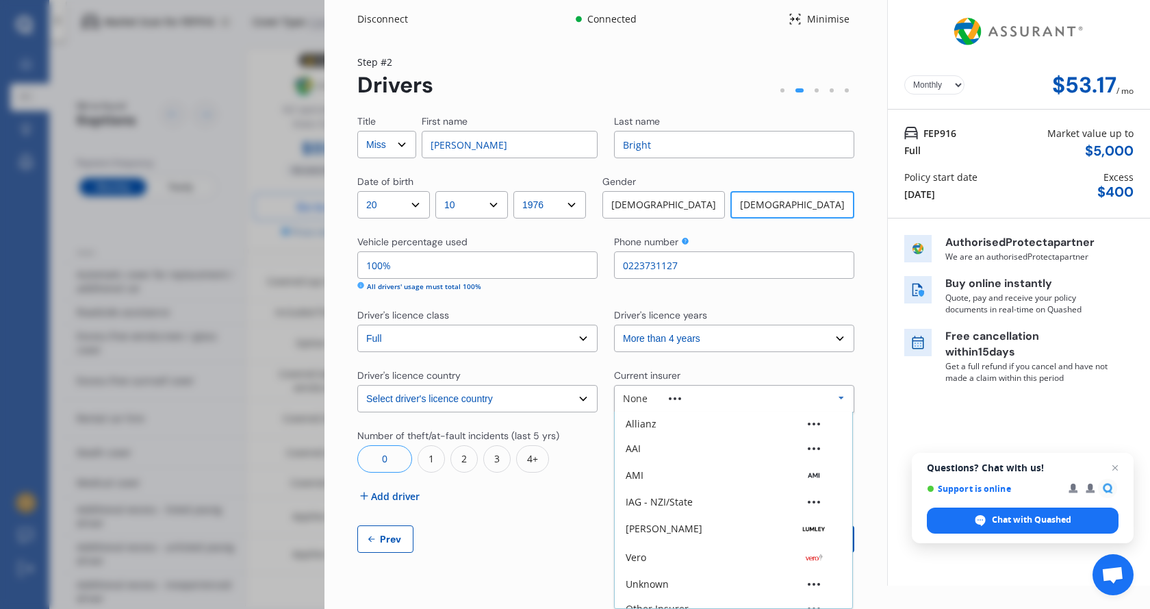
scroll to position [38, 0]
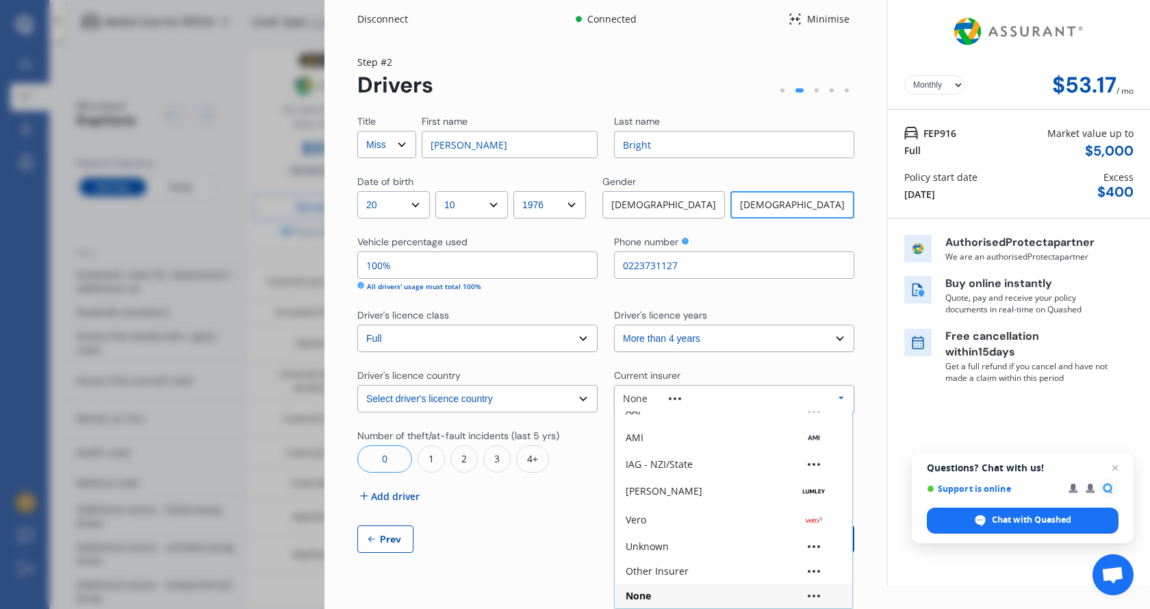
click at [710, 400] on div "None Allianz AAI AMI IAG - NZI/State [PERSON_NAME] Vero Unknown Other Insurer N…" at bounding box center [734, 398] width 240 height 27
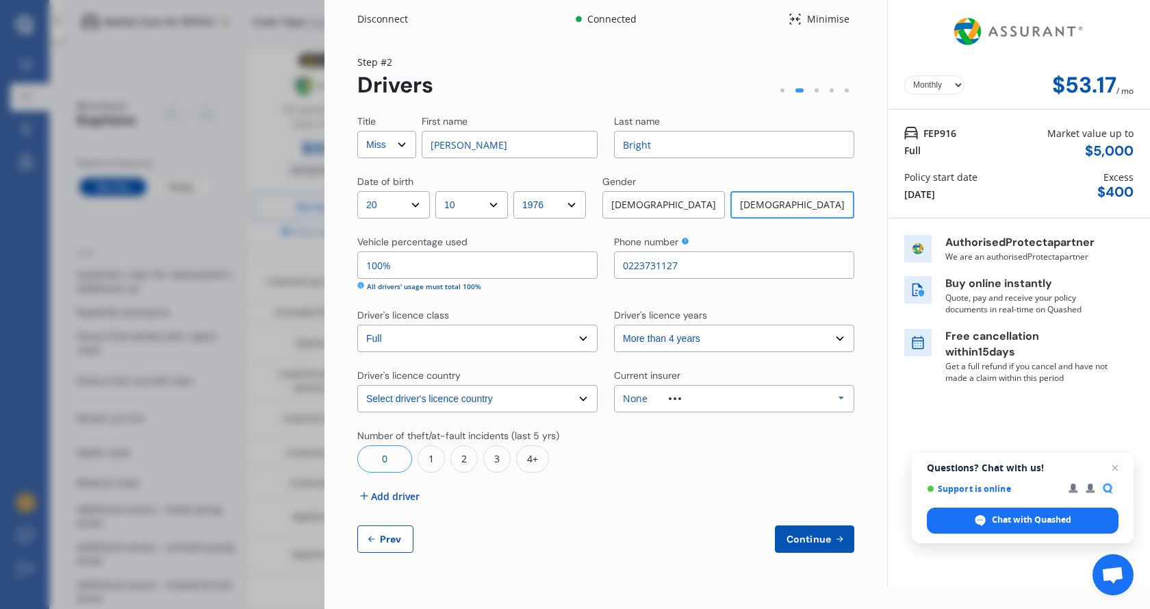
click at [794, 533] on span "Continue" at bounding box center [809, 538] width 50 height 11
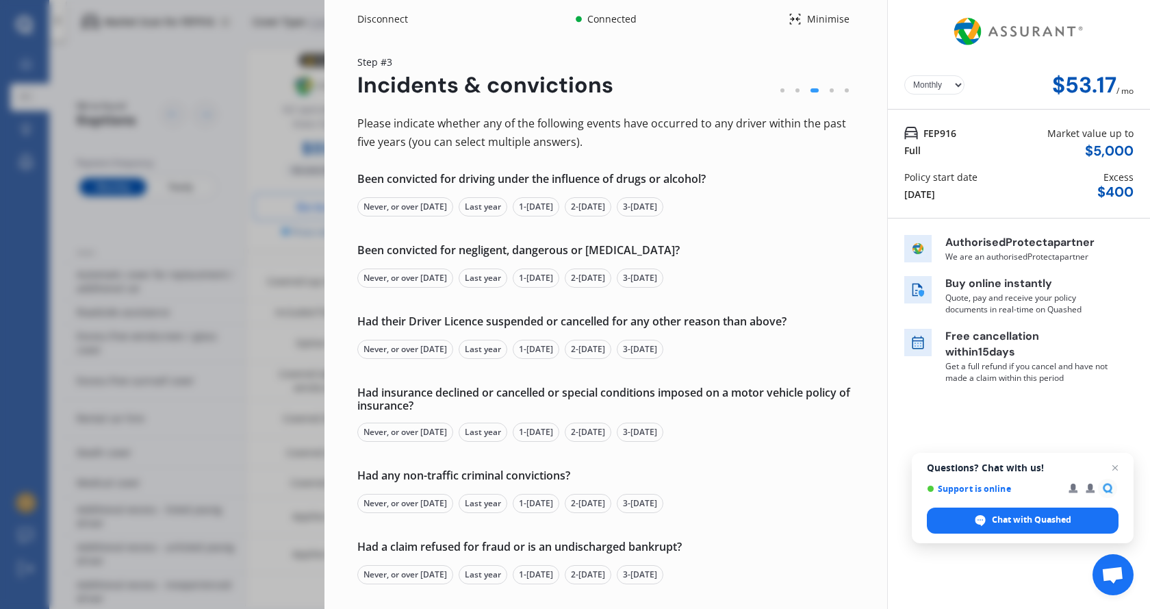
click at [392, 210] on div "Never, or over [DATE]" at bounding box center [405, 206] width 96 height 19
click at [409, 276] on div "Never, or over [DATE]" at bounding box center [405, 277] width 96 height 19
click at [400, 353] on div "Never, or over [DATE]" at bounding box center [405, 349] width 96 height 19
click at [397, 432] on div "Never, or over [DATE]" at bounding box center [405, 431] width 96 height 19
click at [402, 506] on div "Never, or over [DATE]" at bounding box center [405, 503] width 96 height 19
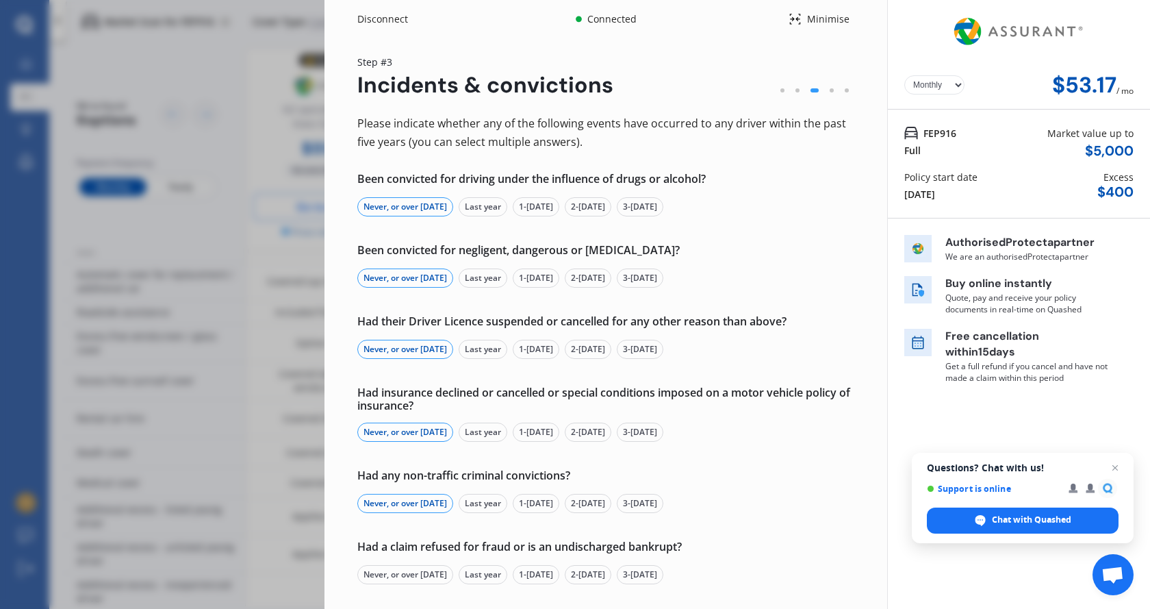
click at [423, 576] on div "Never, or over [DATE]" at bounding box center [405, 574] width 96 height 19
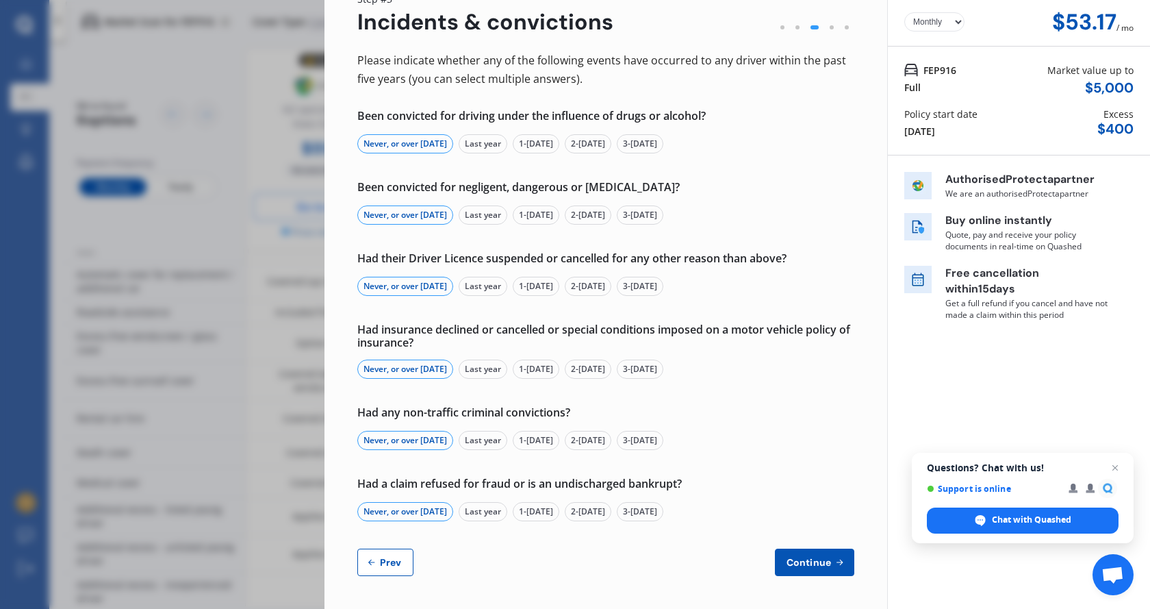
click at [812, 561] on span "Continue" at bounding box center [809, 562] width 50 height 11
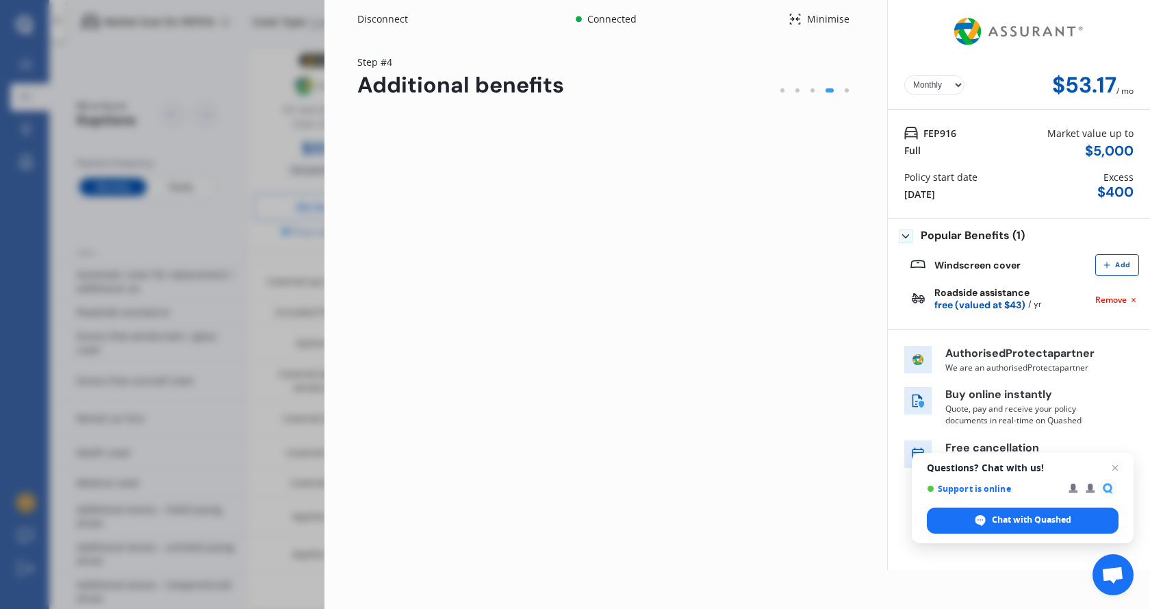
scroll to position [0, 0]
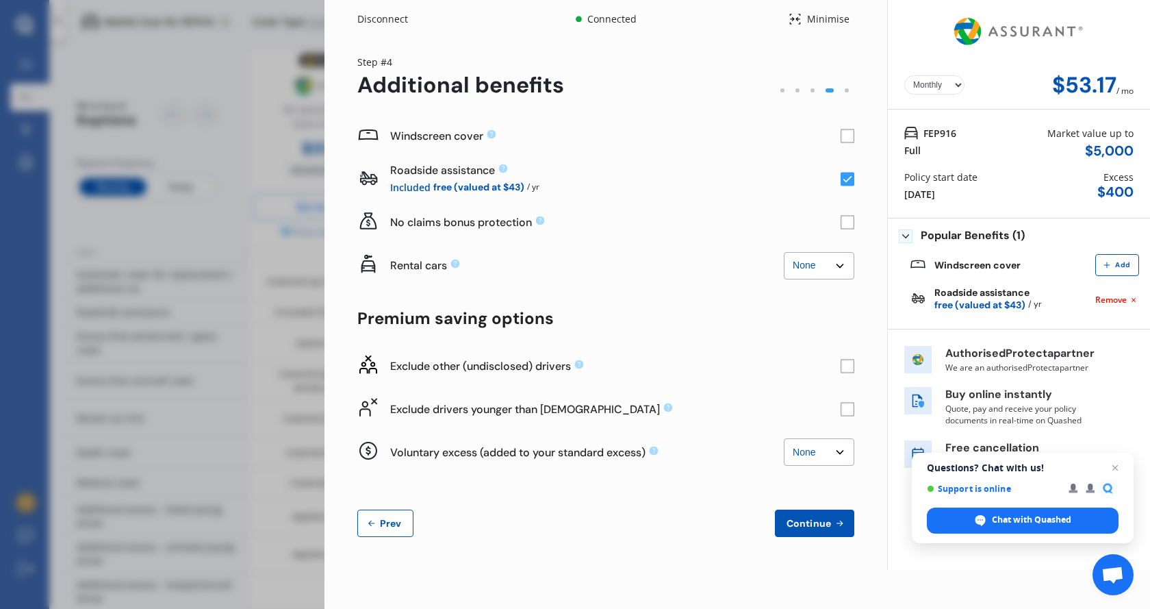
click at [850, 140] on rect at bounding box center [848, 136] width 14 height 14
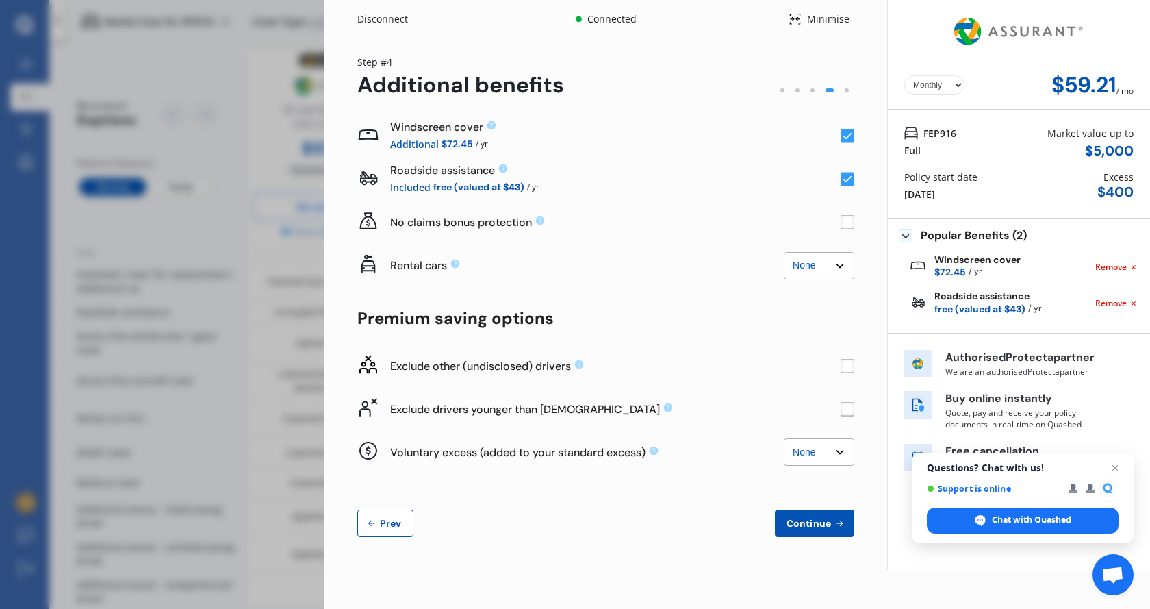
click at [849, 222] on rect at bounding box center [848, 223] width 14 height 14
click at [845, 410] on rect at bounding box center [848, 409] width 14 height 14
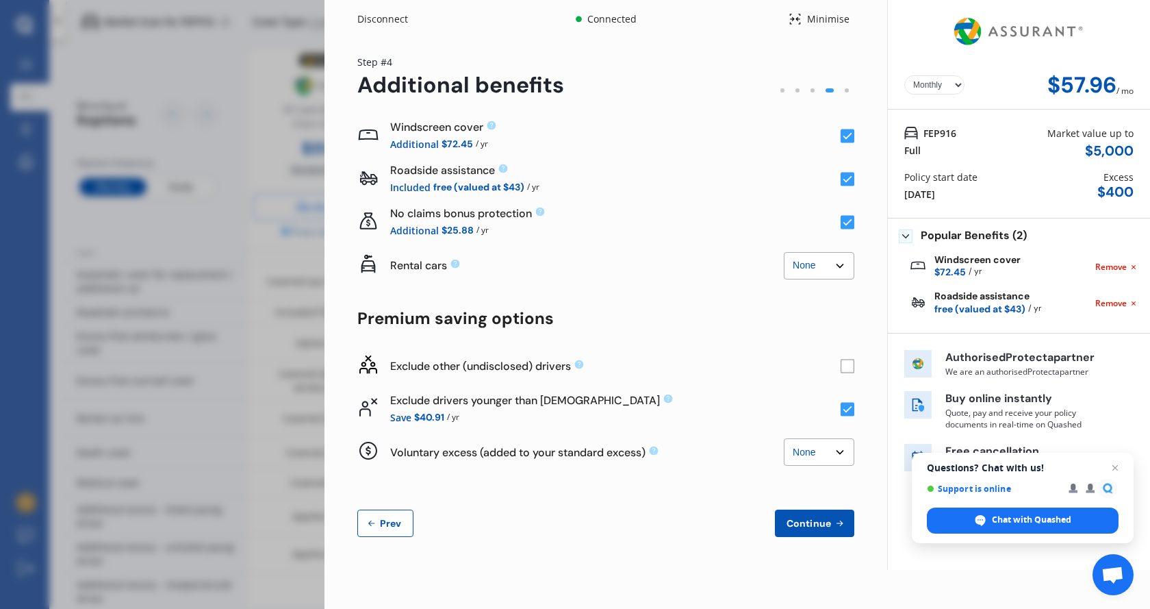
click at [803, 447] on select "None $500 $1,000" at bounding box center [819, 451] width 71 height 27
click at [794, 520] on span "Continue" at bounding box center [809, 523] width 50 height 11
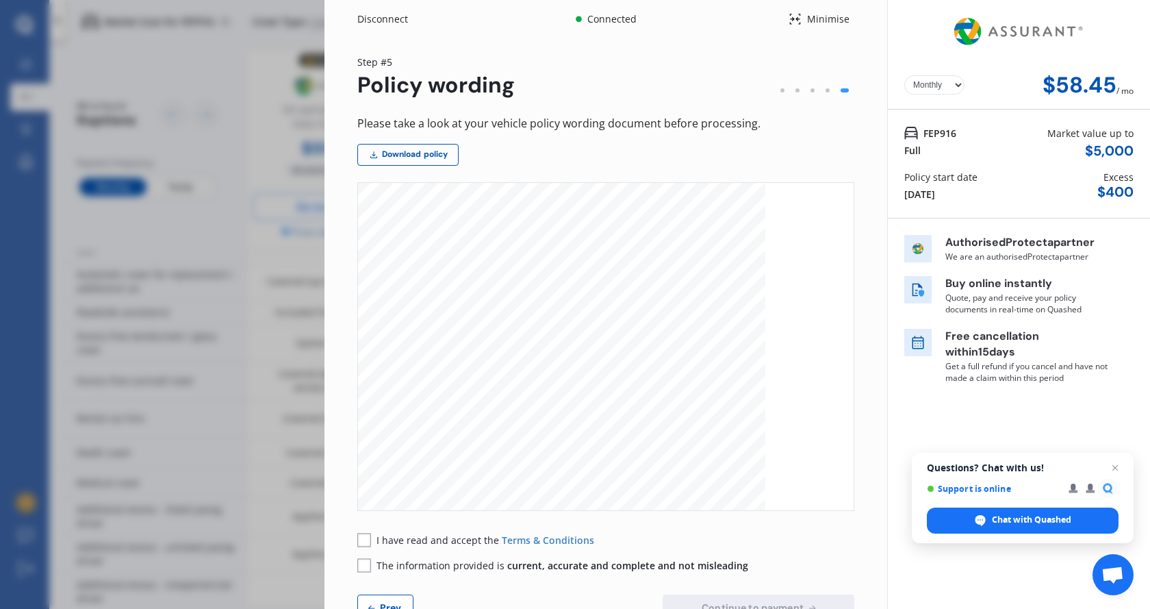
scroll to position [525, 0]
click at [360, 539] on rect at bounding box center [364, 540] width 14 height 14
click at [365, 571] on rect at bounding box center [364, 565] width 14 height 14
click at [736, 605] on span "Continue to payment" at bounding box center [752, 607] width 107 height 11
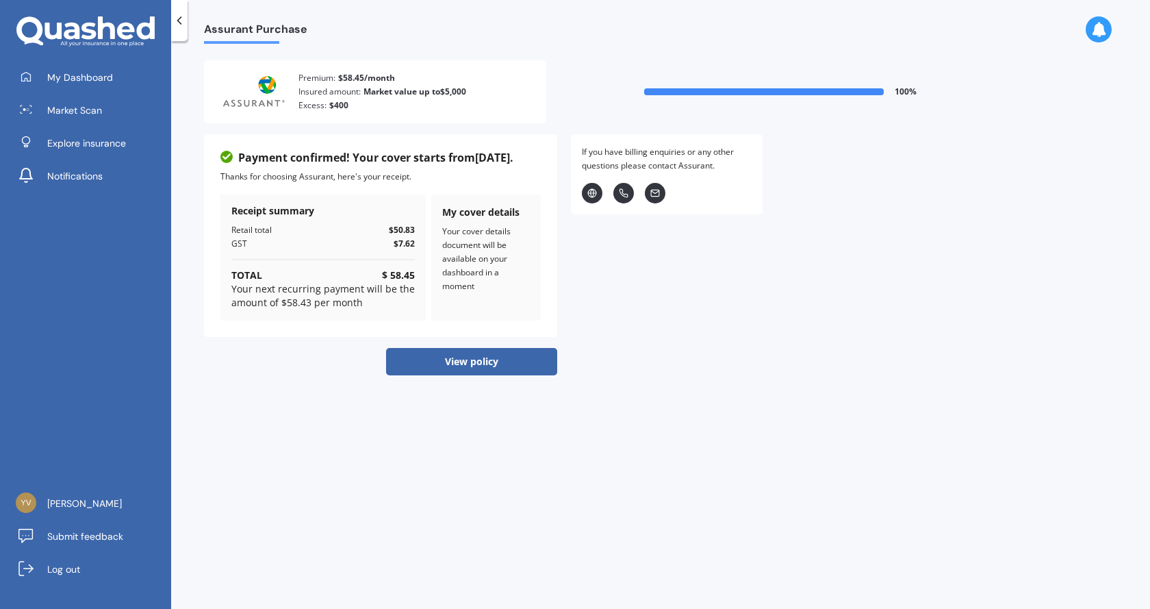
click at [499, 369] on button "View policy" at bounding box center [471, 361] width 171 height 27
